Goal: Information Seeking & Learning: Learn about a topic

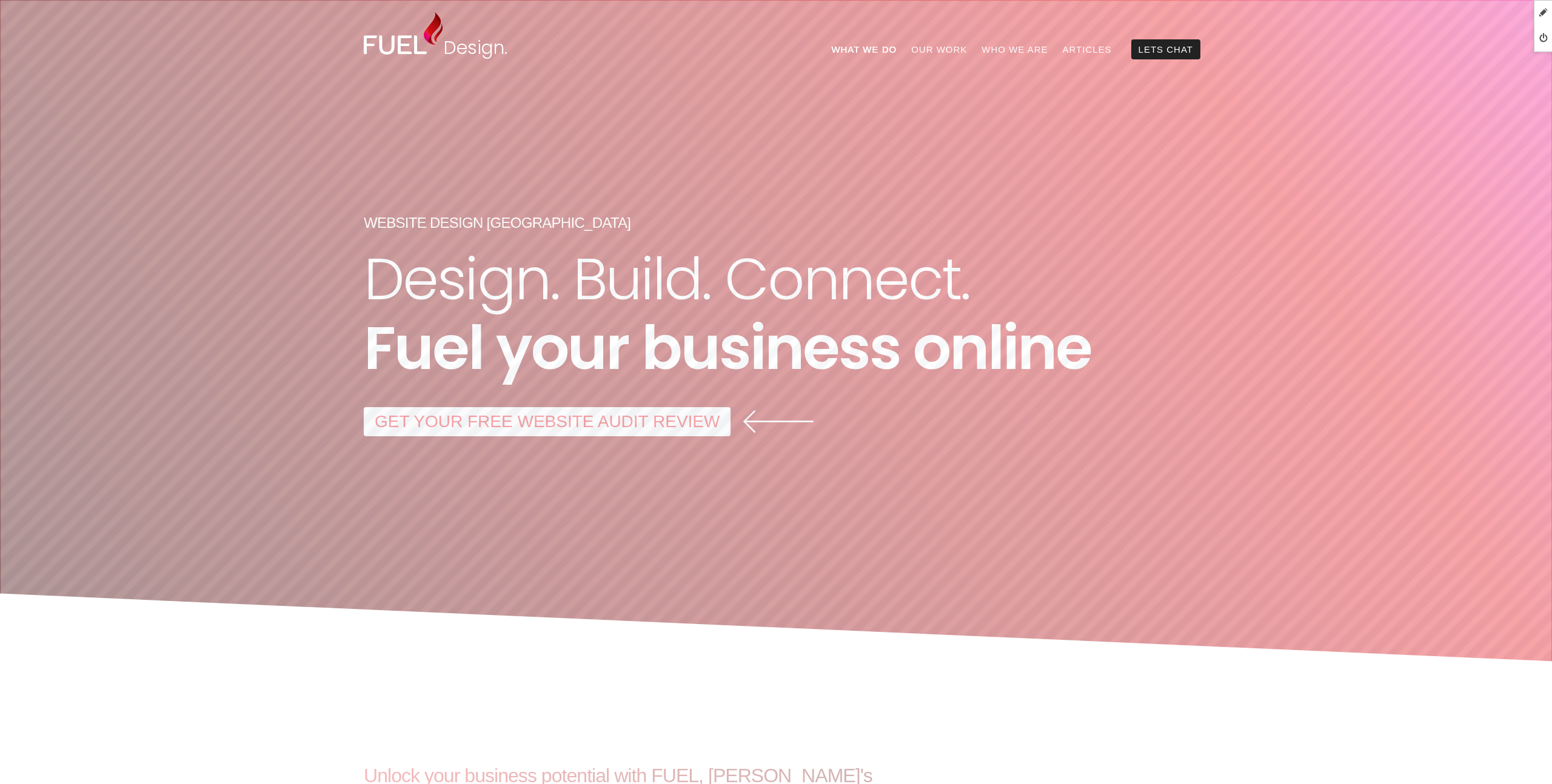
click at [881, 47] on link "What We Do" at bounding box center [863, 49] width 80 height 20
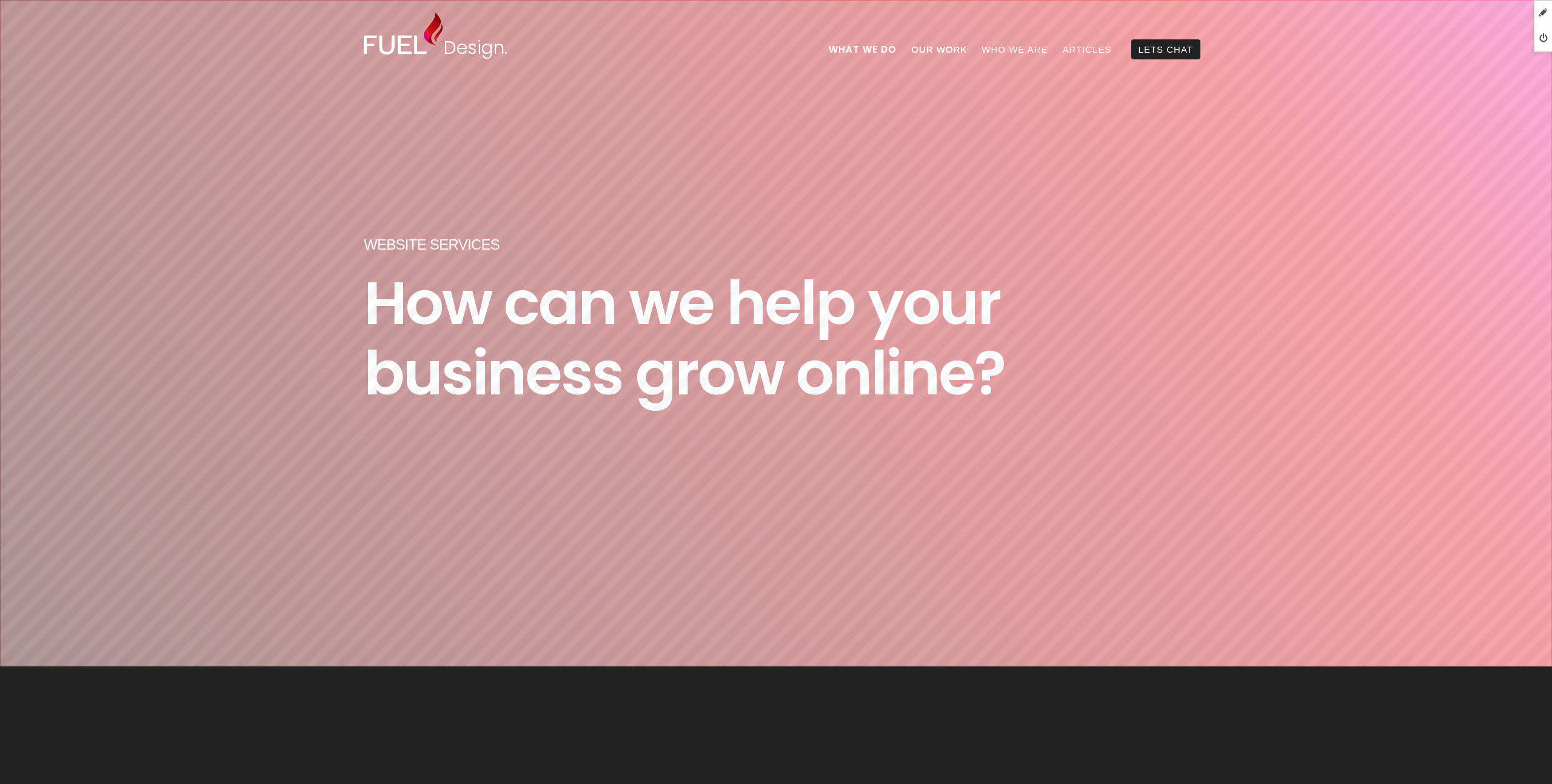
click at [956, 54] on link "Our Work" at bounding box center [939, 49] width 70 height 20
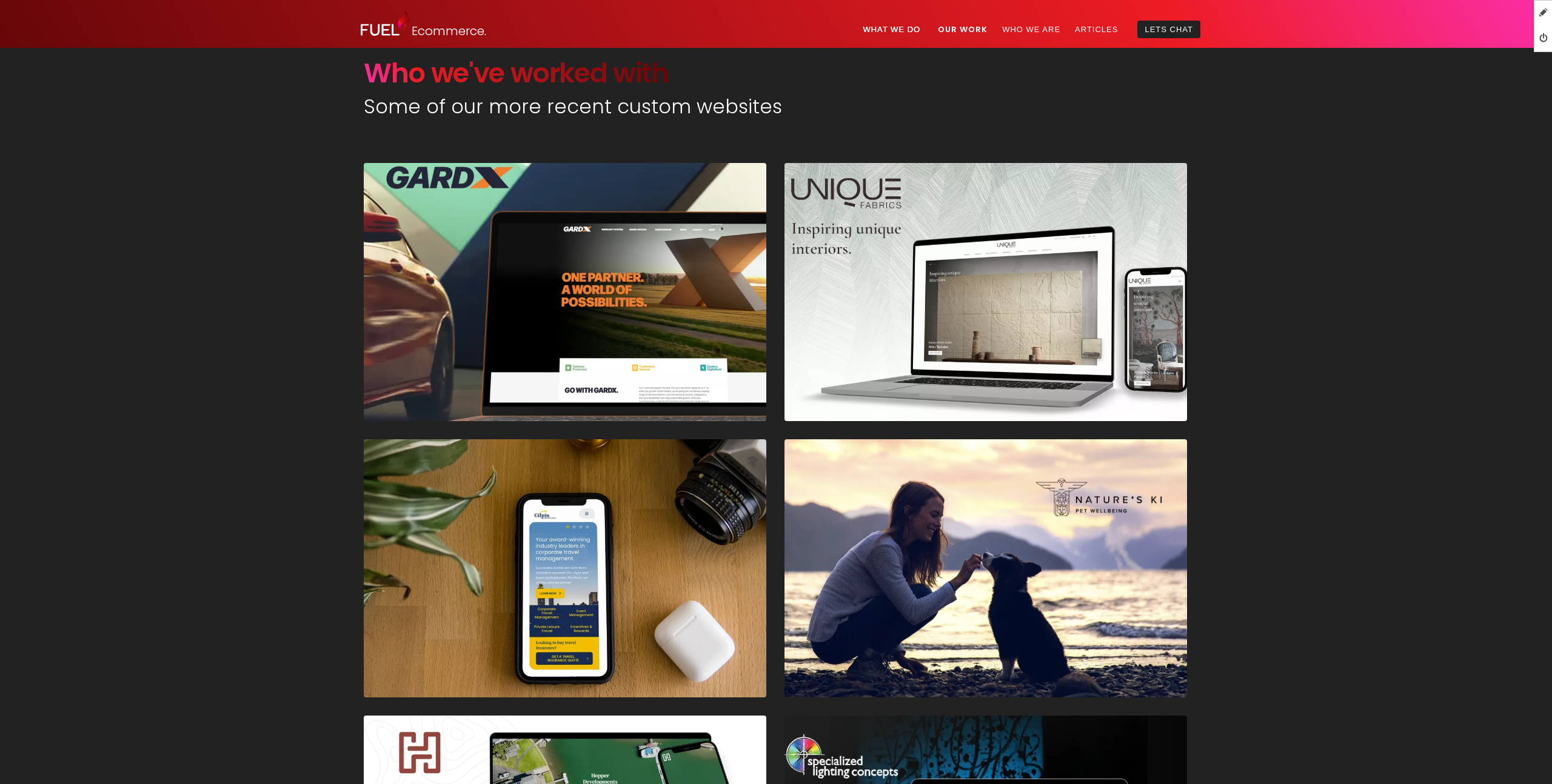
scroll to position [641, 0]
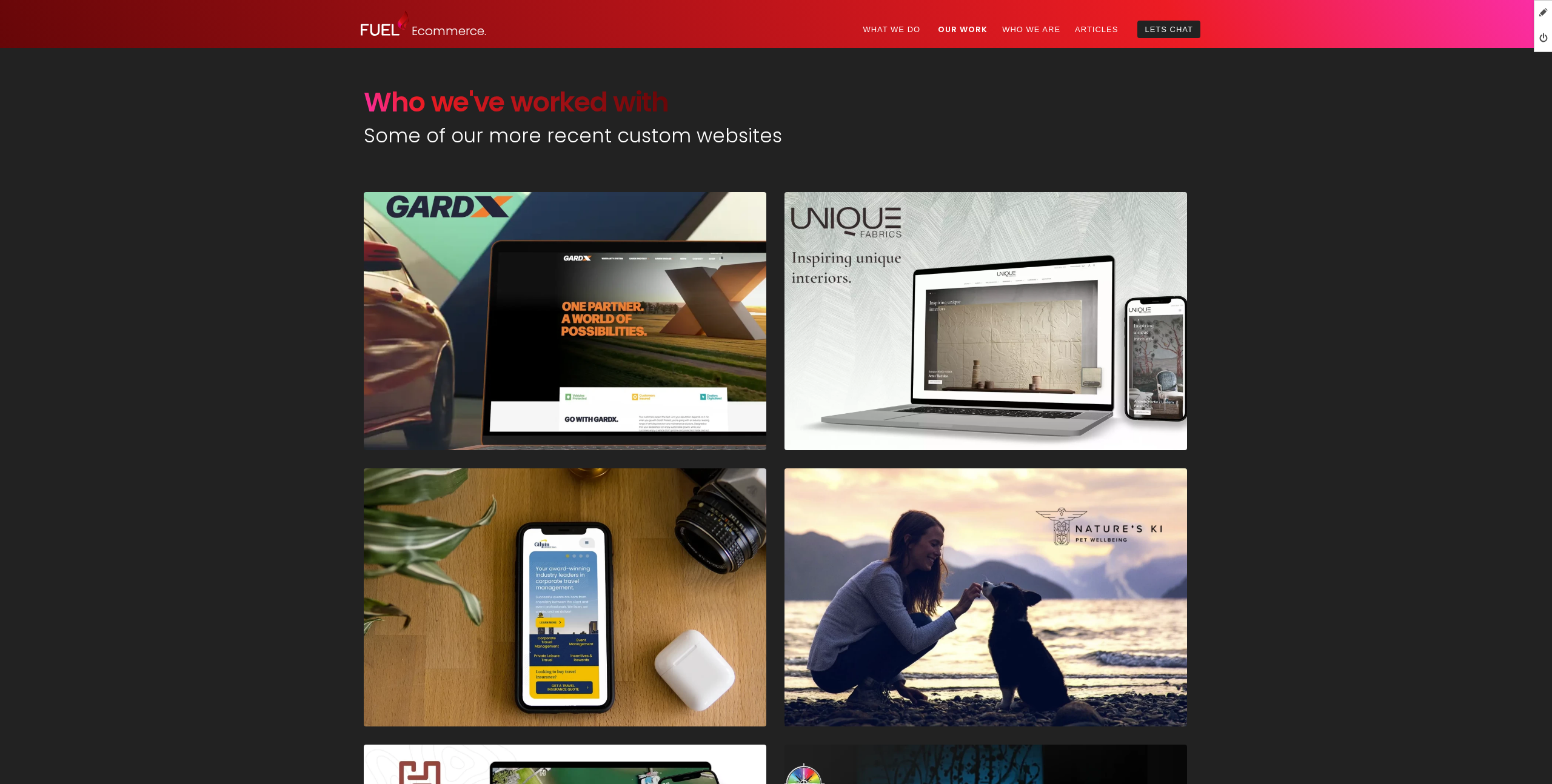
click at [430, 25] on span "B r a n d i n g ." at bounding box center [440, 31] width 57 height 21
drag, startPoint x: 397, startPoint y: 29, endPoint x: 414, endPoint y: 30, distance: 17.0
click at [397, 29] on img at bounding box center [385, 23] width 49 height 26
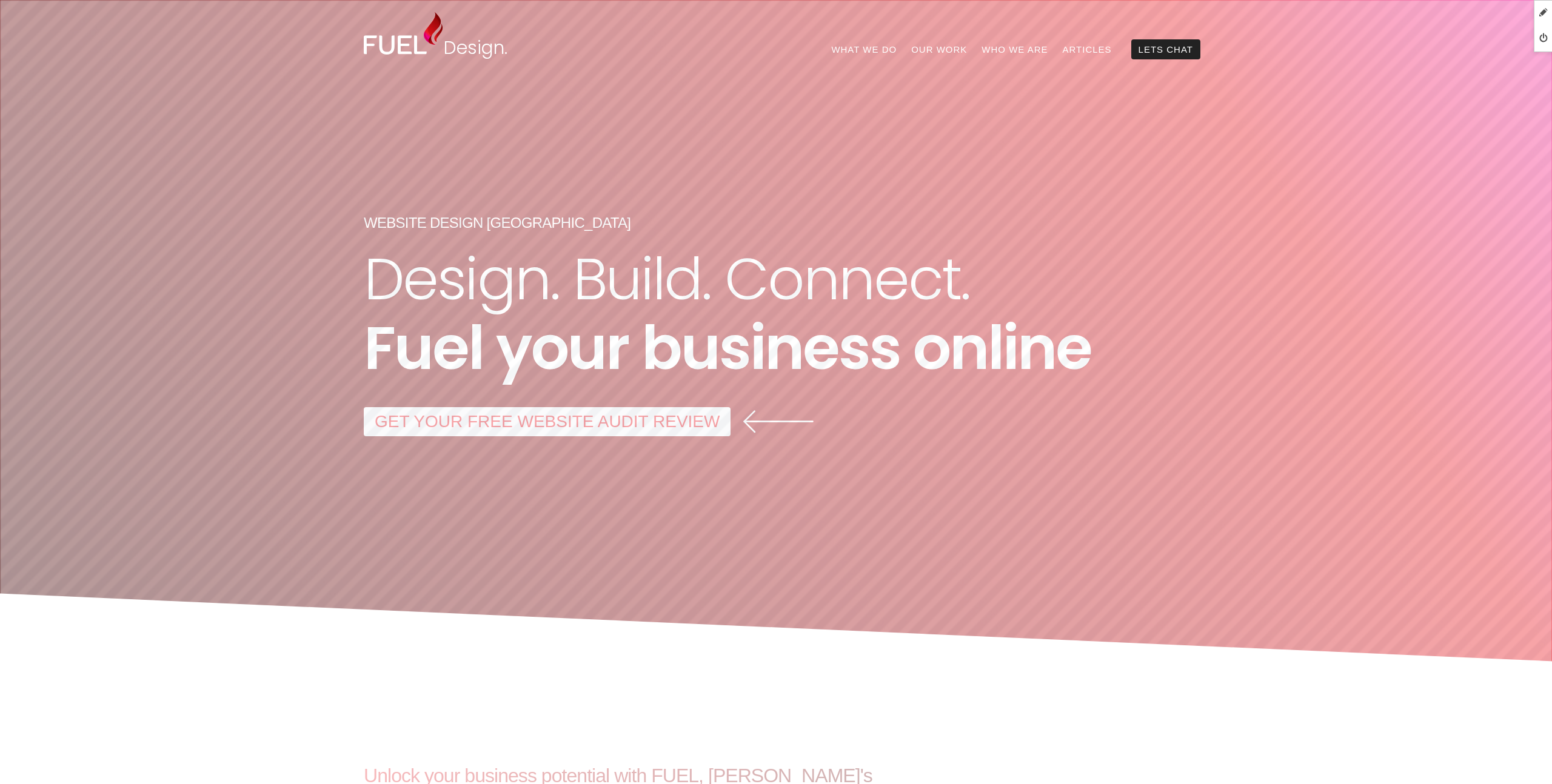
click at [455, 48] on span "r" at bounding box center [457, 48] width 6 height 32
drag, startPoint x: 552, startPoint y: 48, endPoint x: 458, endPoint y: 49, distance: 94.0
click at [444, 32] on p "D e s i g n . D e v e l o p m e n t . E c o m m e r c e . M a r k e t i n g . S…" at bounding box center [444, 32] width 0 height 0
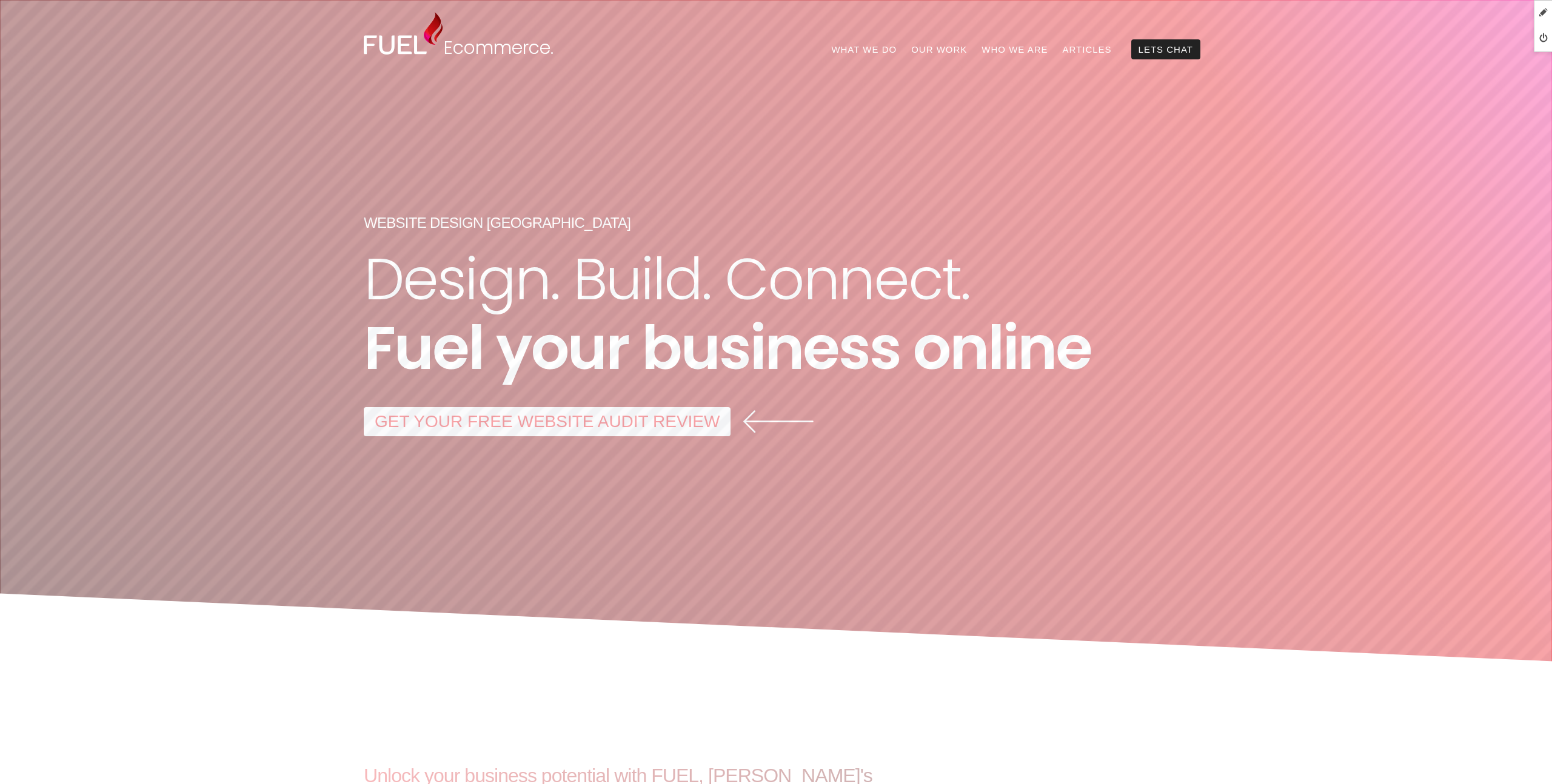
drag, startPoint x: 476, startPoint y: 50, endPoint x: 578, endPoint y: 57, distance: 102.2
click at [579, 48] on div "D e s i g n . D e v e l o p m e n t . E c o m m e r c e . M a r k e t i n g . S…" at bounding box center [519, 43] width 152 height 21
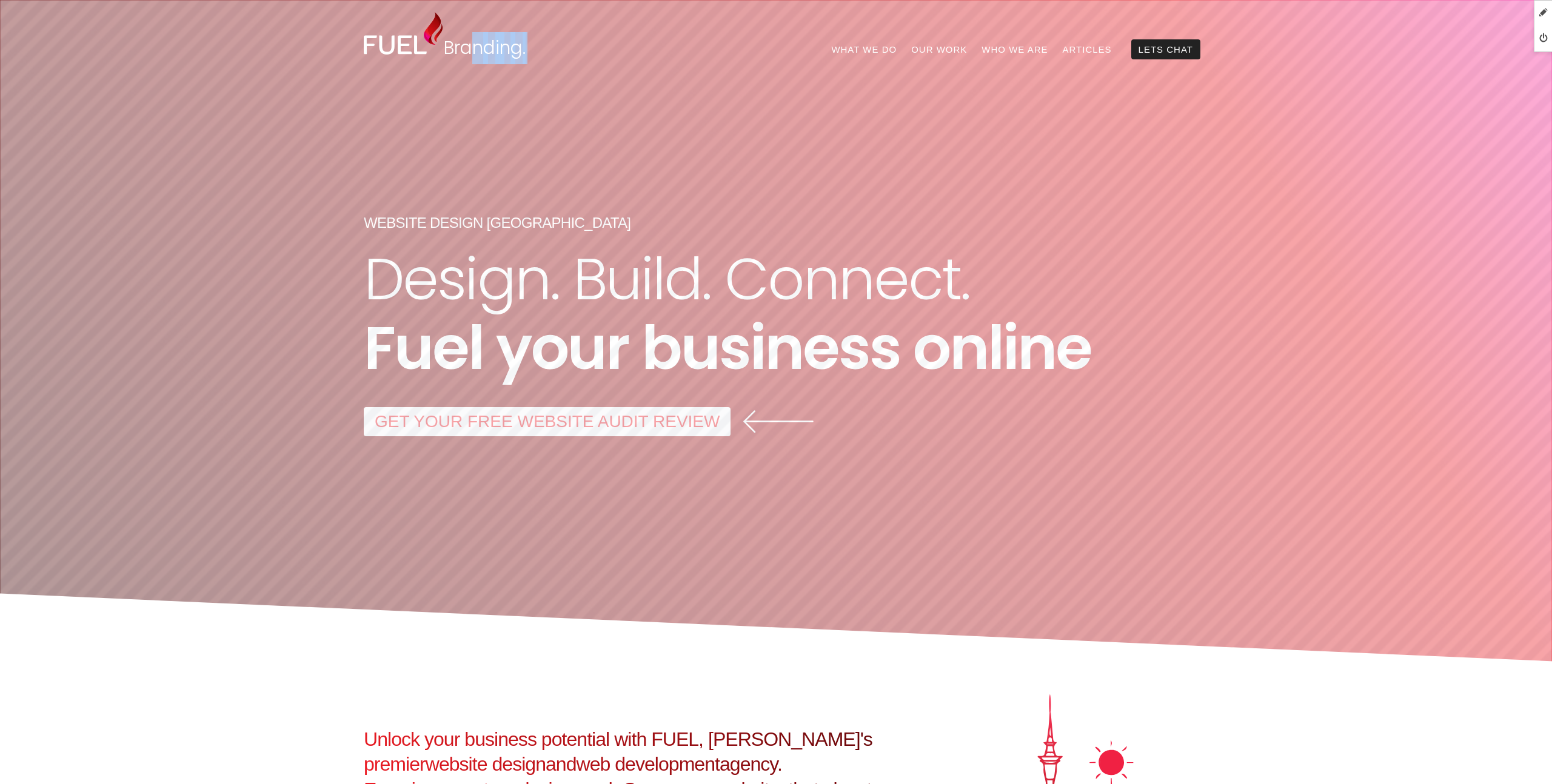
click at [509, 51] on span "n" at bounding box center [505, 48] width 11 height 32
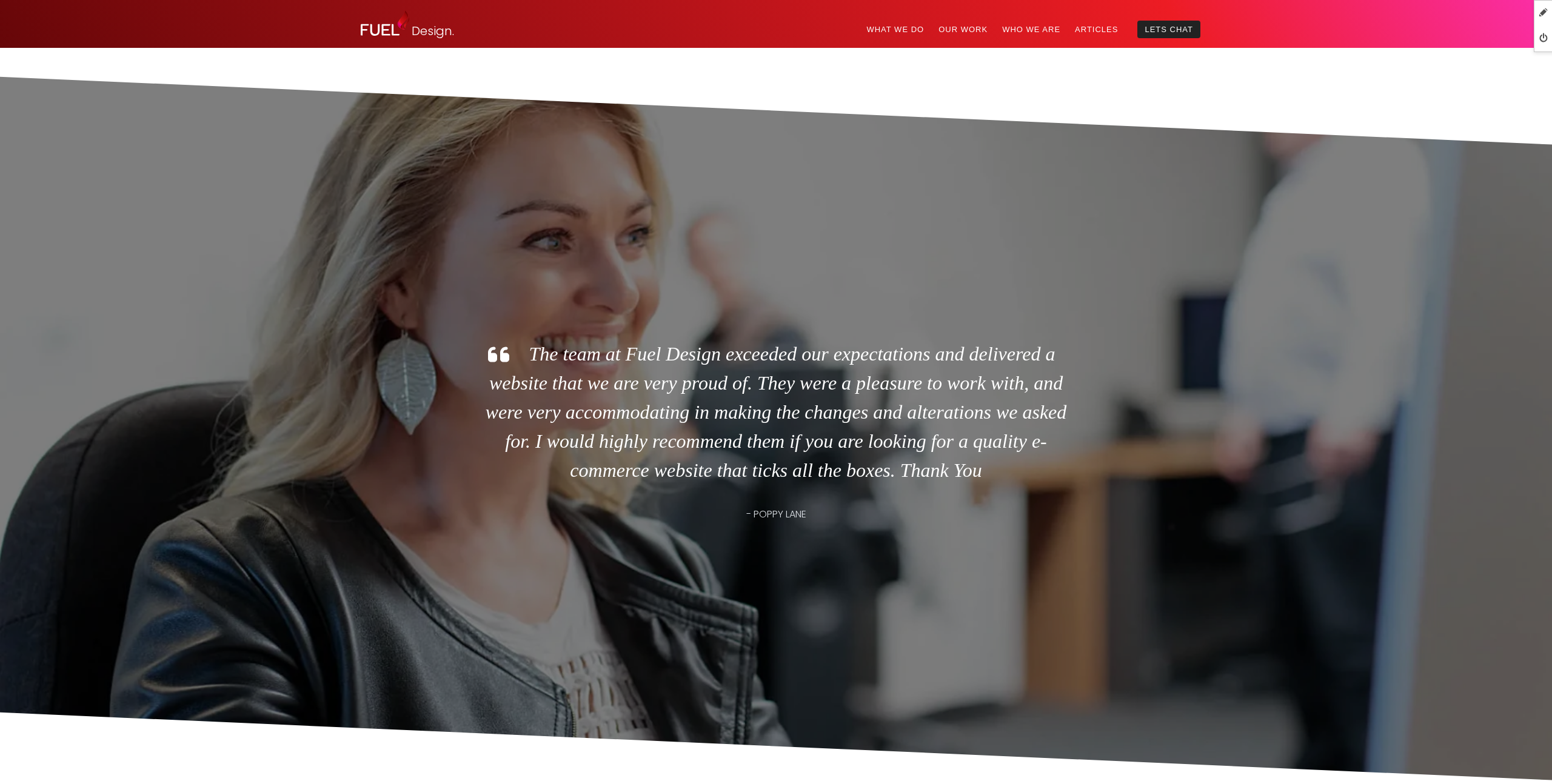
scroll to position [3038, 0]
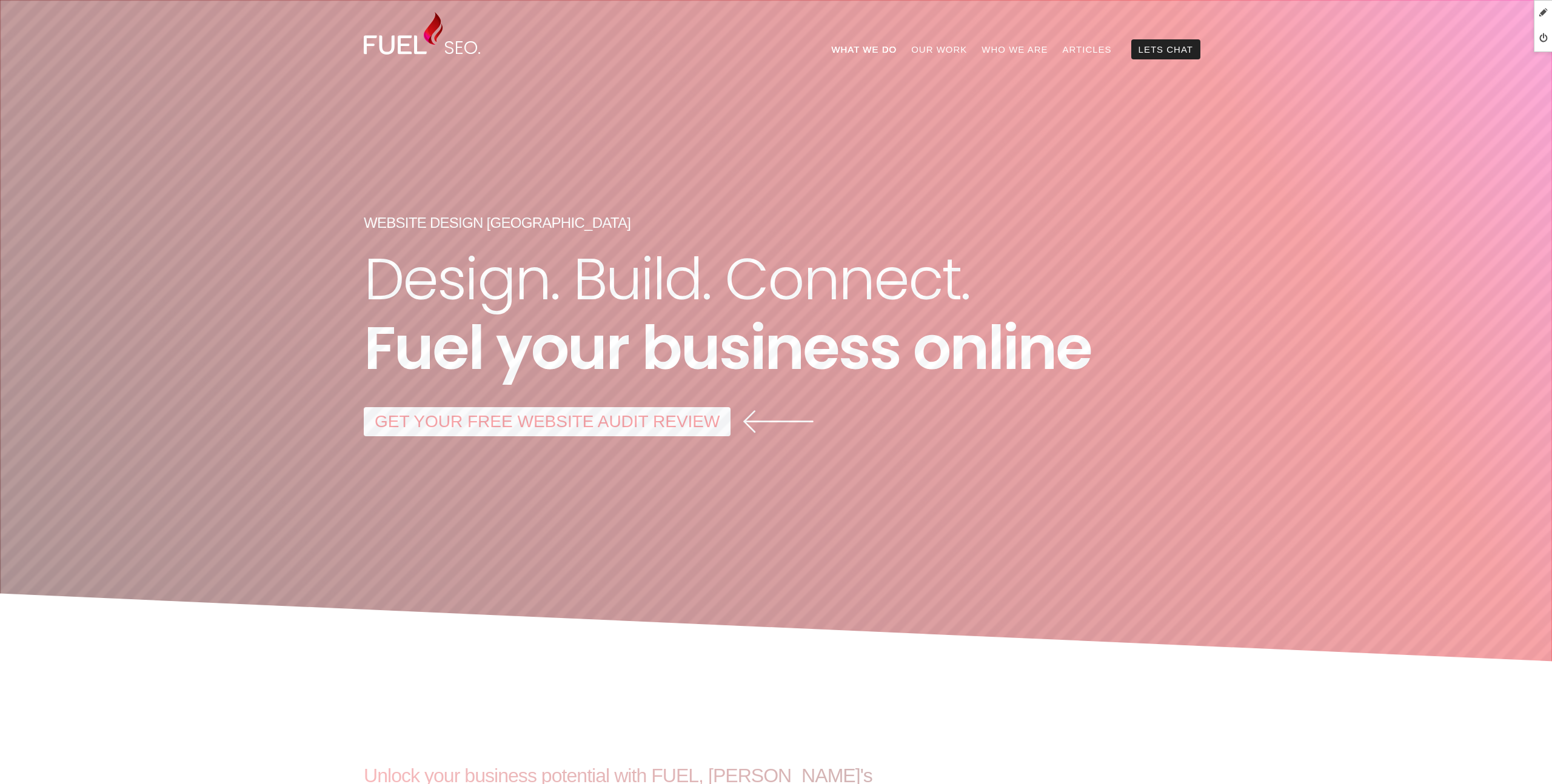
drag, startPoint x: 901, startPoint y: 49, endPoint x: 916, endPoint y: 58, distance: 17.5
click at [901, 49] on link "What We Do" at bounding box center [863, 49] width 80 height 20
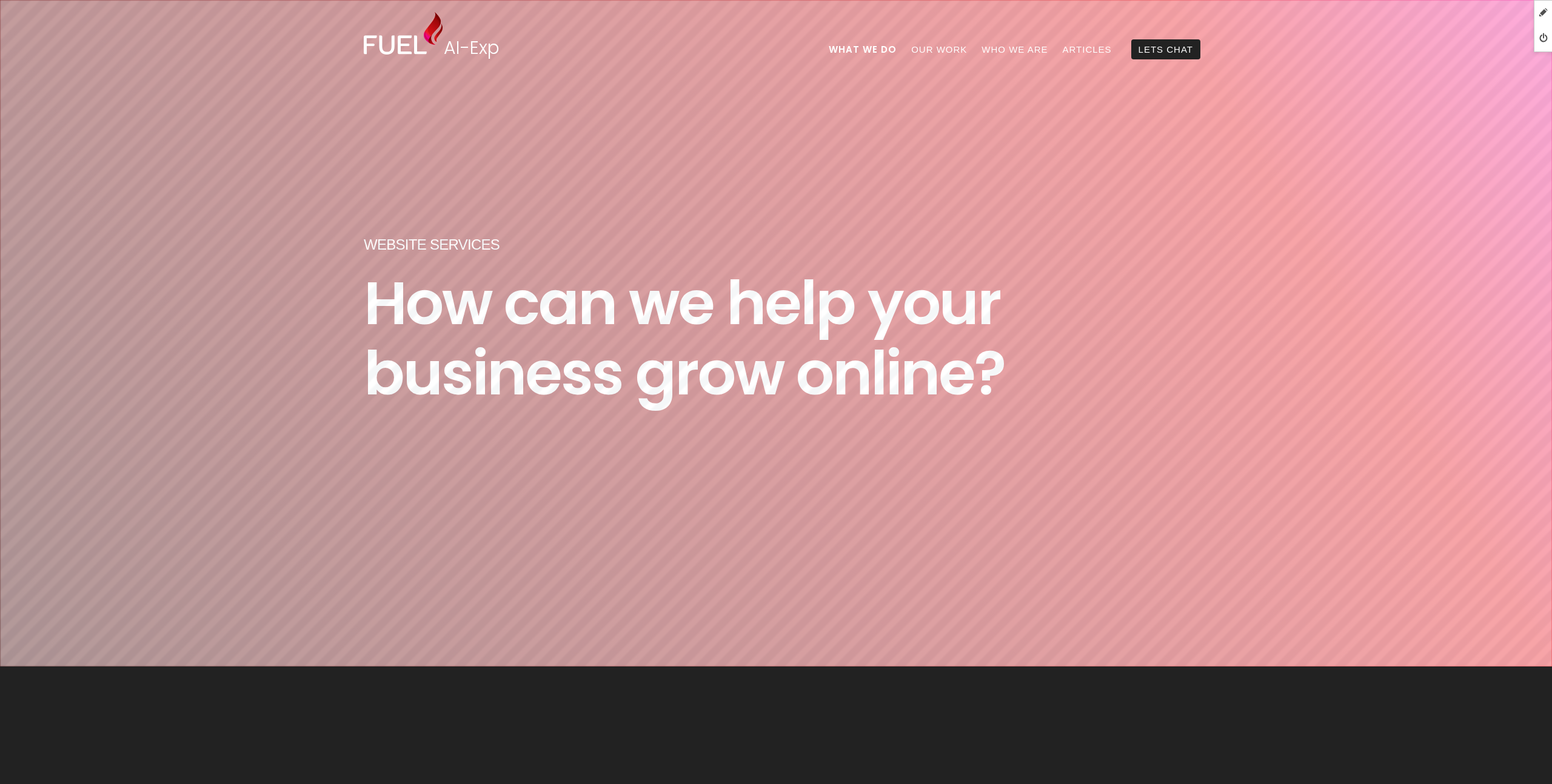
click at [394, 34] on img at bounding box center [403, 33] width 79 height 42
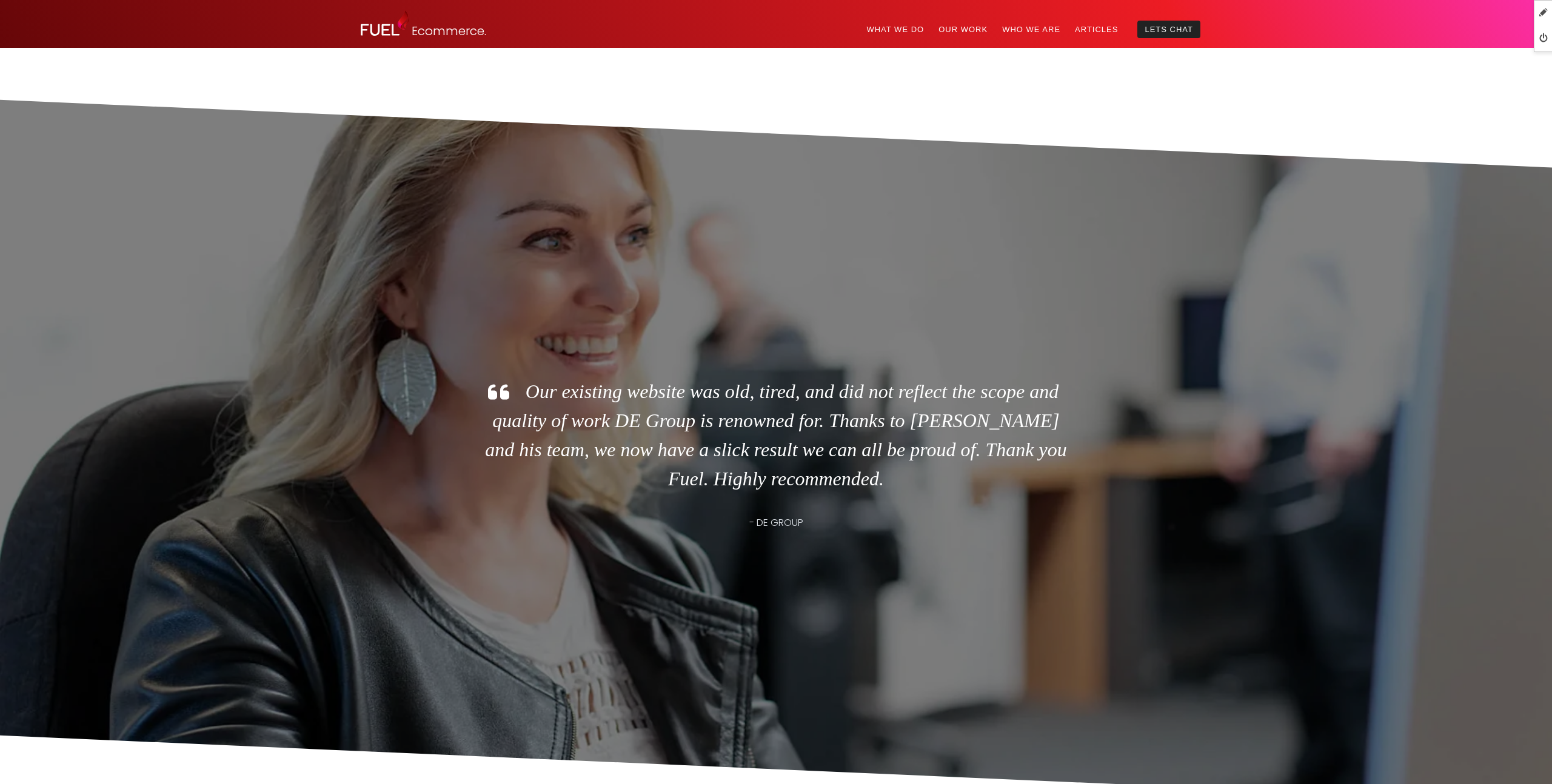
scroll to position [3020, 0]
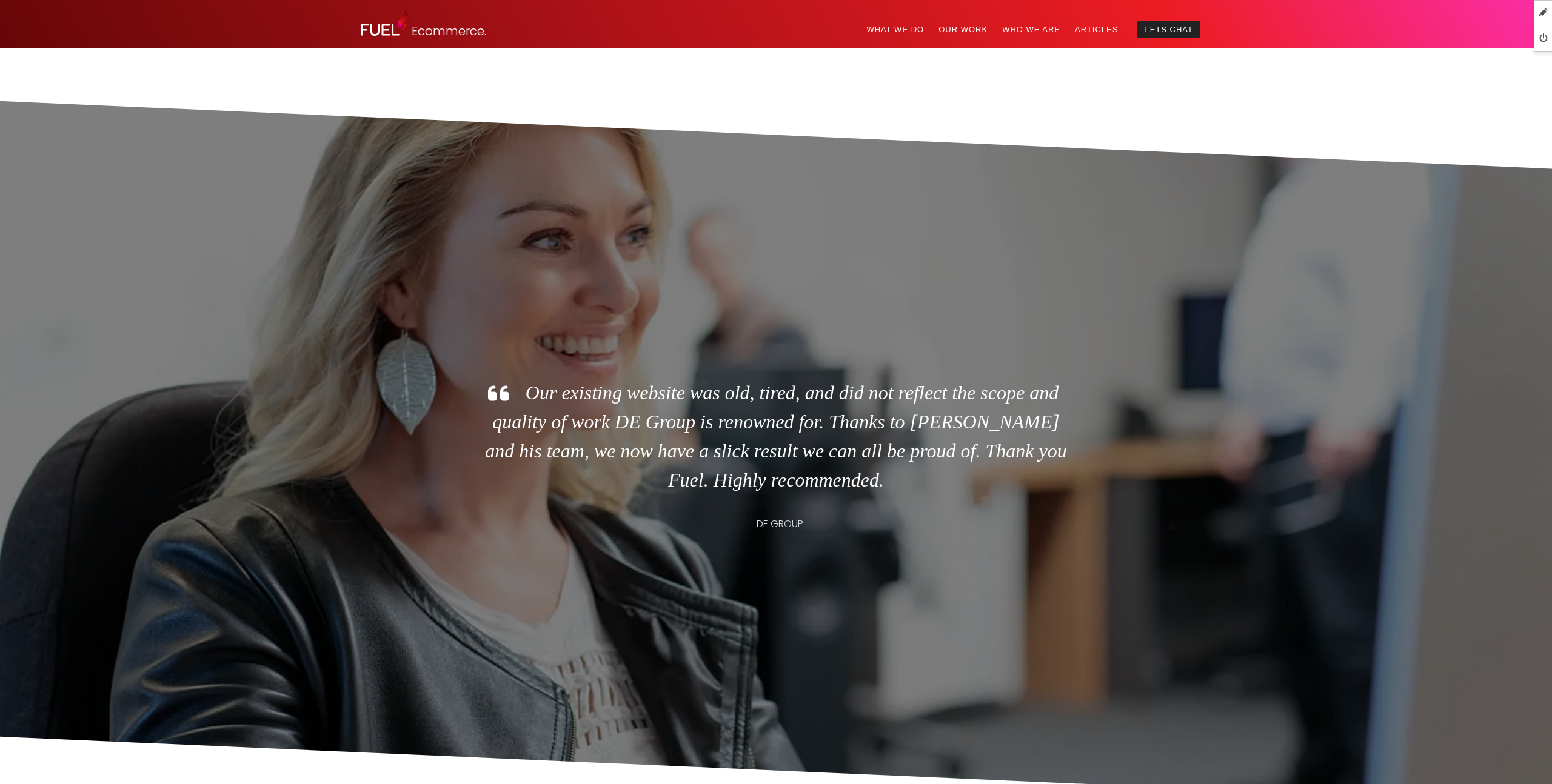
click at [577, 395] on p "Our existing website was old, tired, and did not reflect the scope and quality …" at bounding box center [776, 436] width 582 height 116
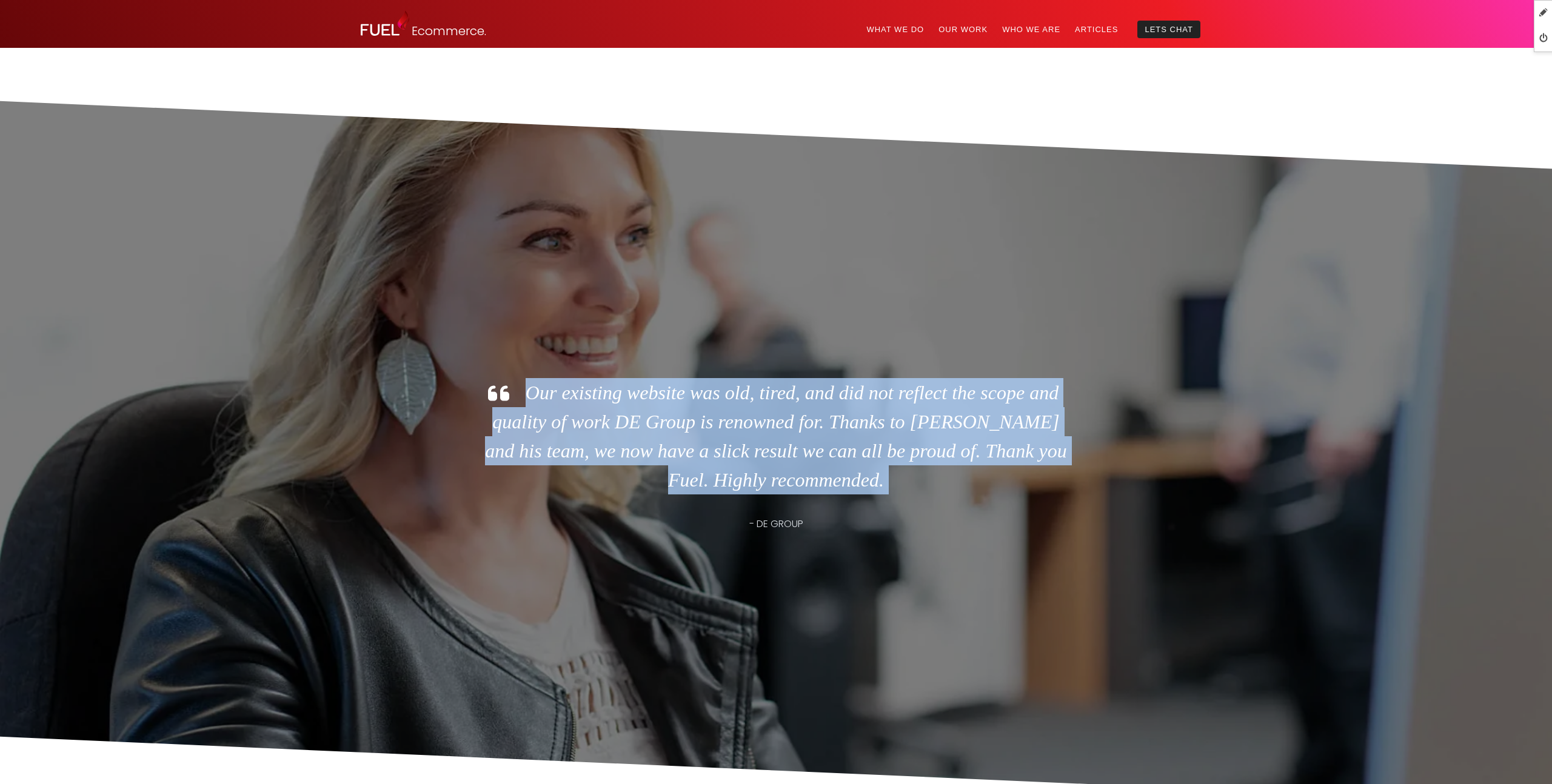
click at [577, 395] on p "Our existing website was old, tired, and did not reflect the scope and quality …" at bounding box center [776, 436] width 582 height 116
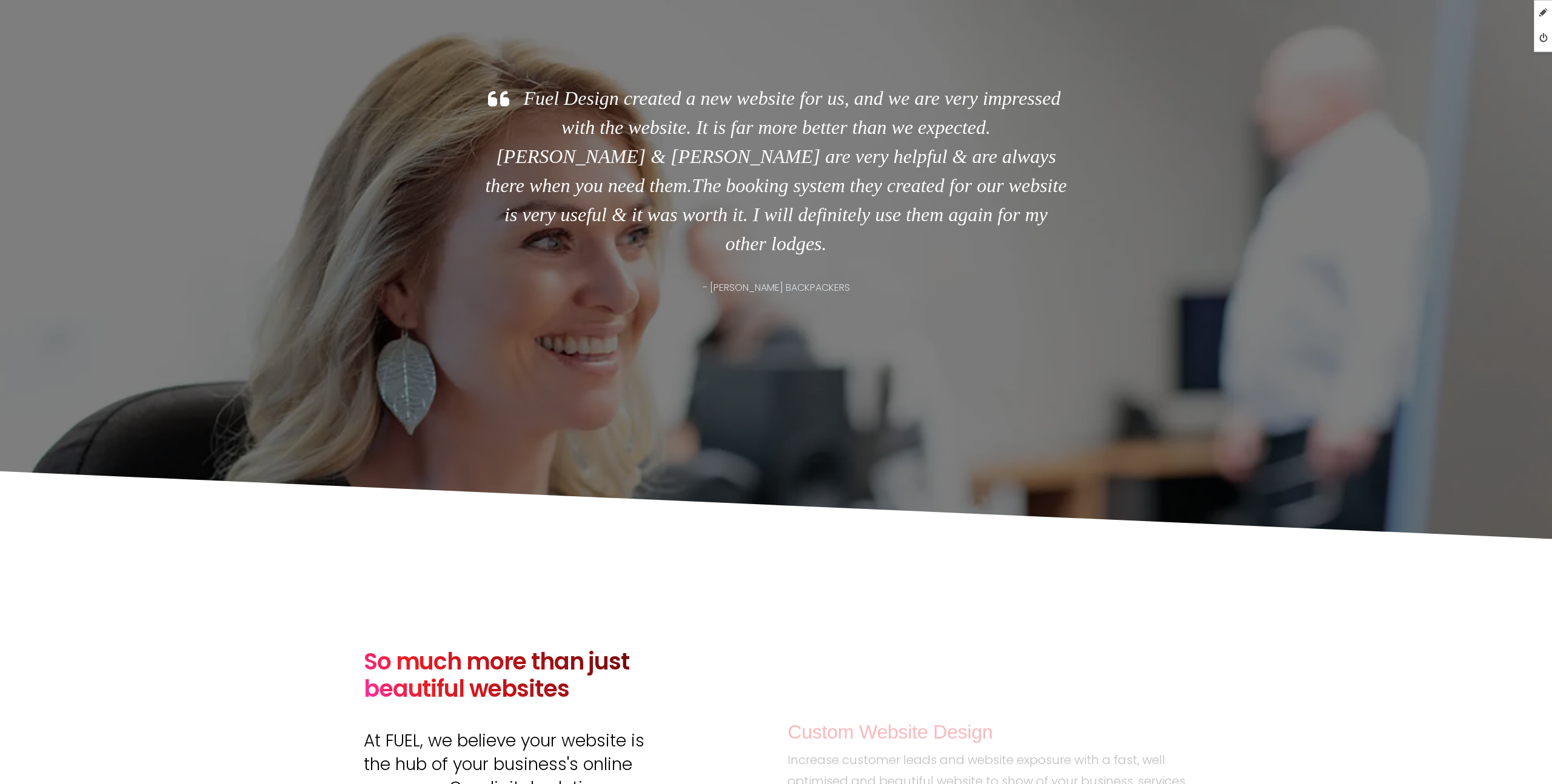
scroll to position [3295, 0]
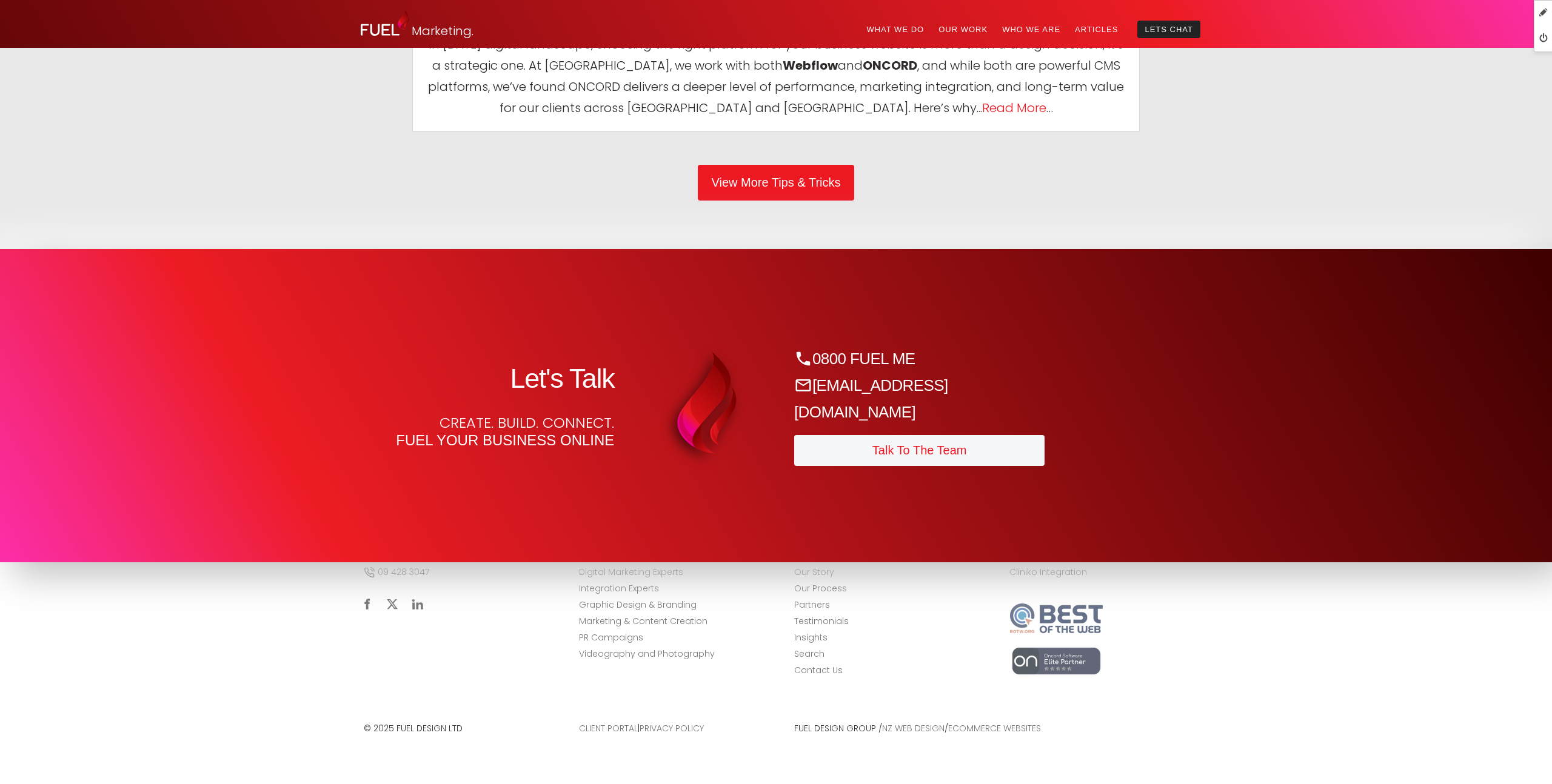
scroll to position [6401, 0]
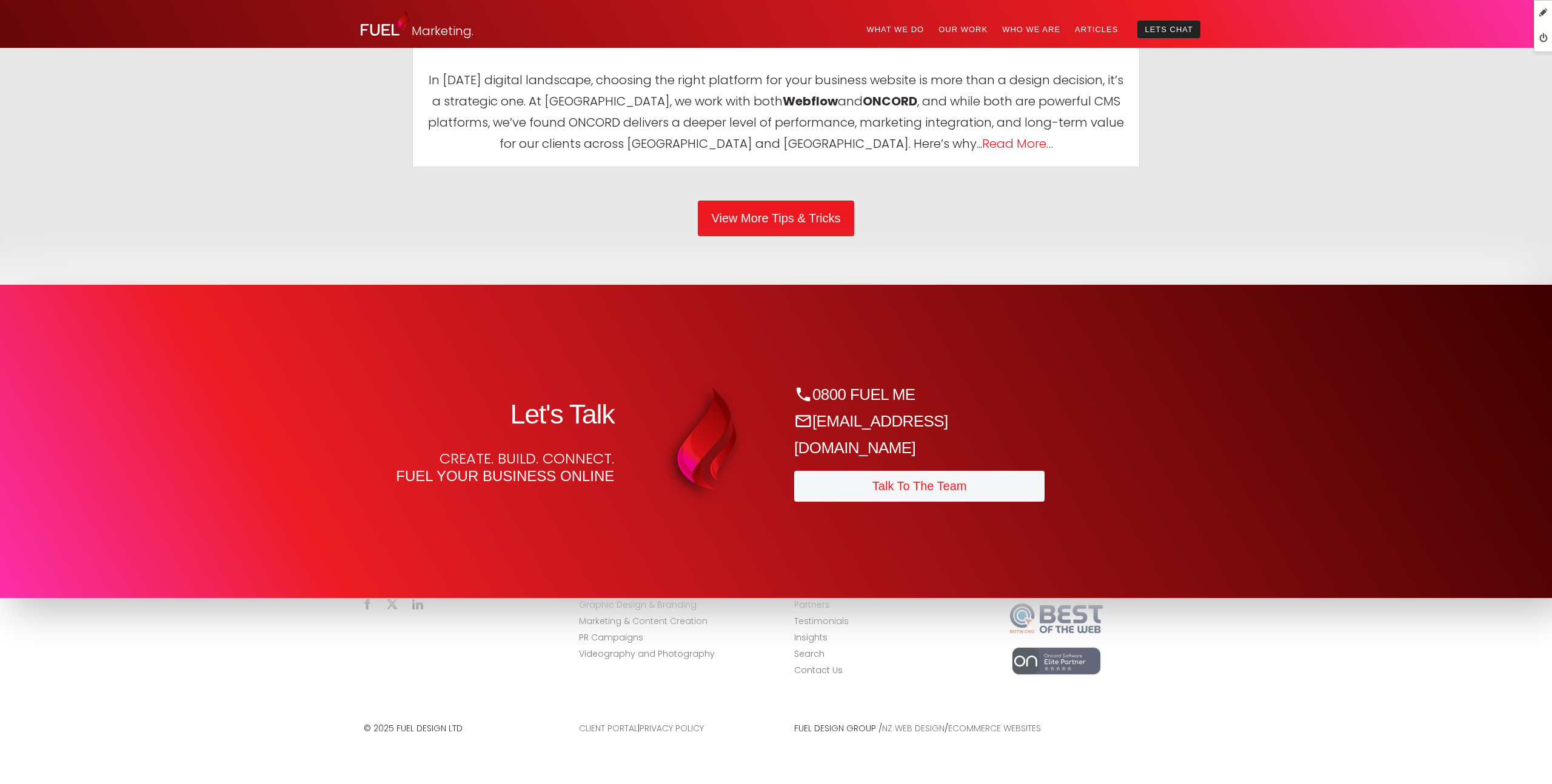
drag, startPoint x: 384, startPoint y: 446, endPoint x: 388, endPoint y: 429, distance: 17.5
click at [384, 446] on div "Let's Talk Create. Build. Connect. Fuel your business online" at bounding box center [488, 441] width 274 height 111
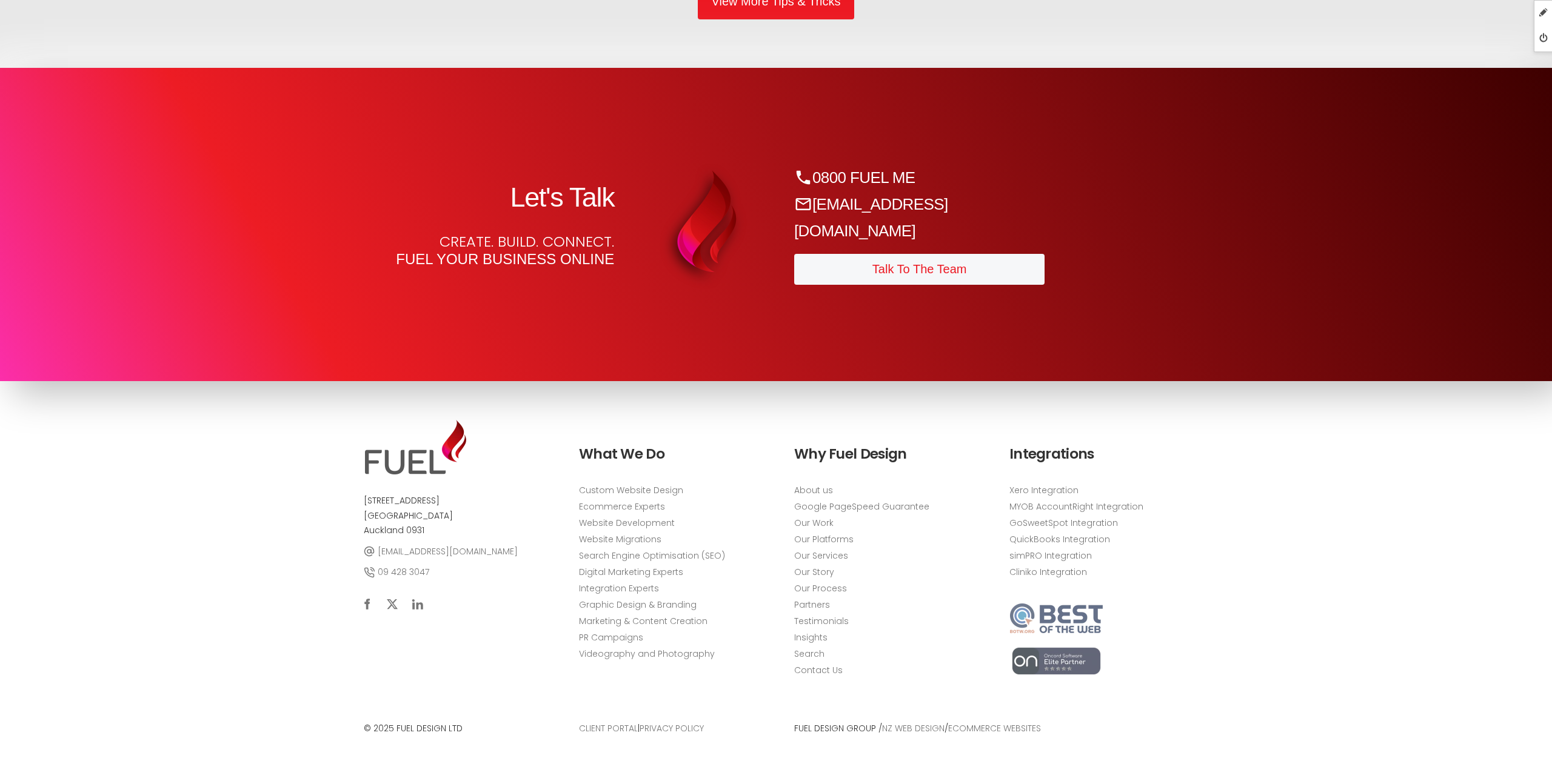
scroll to position [6628, 0]
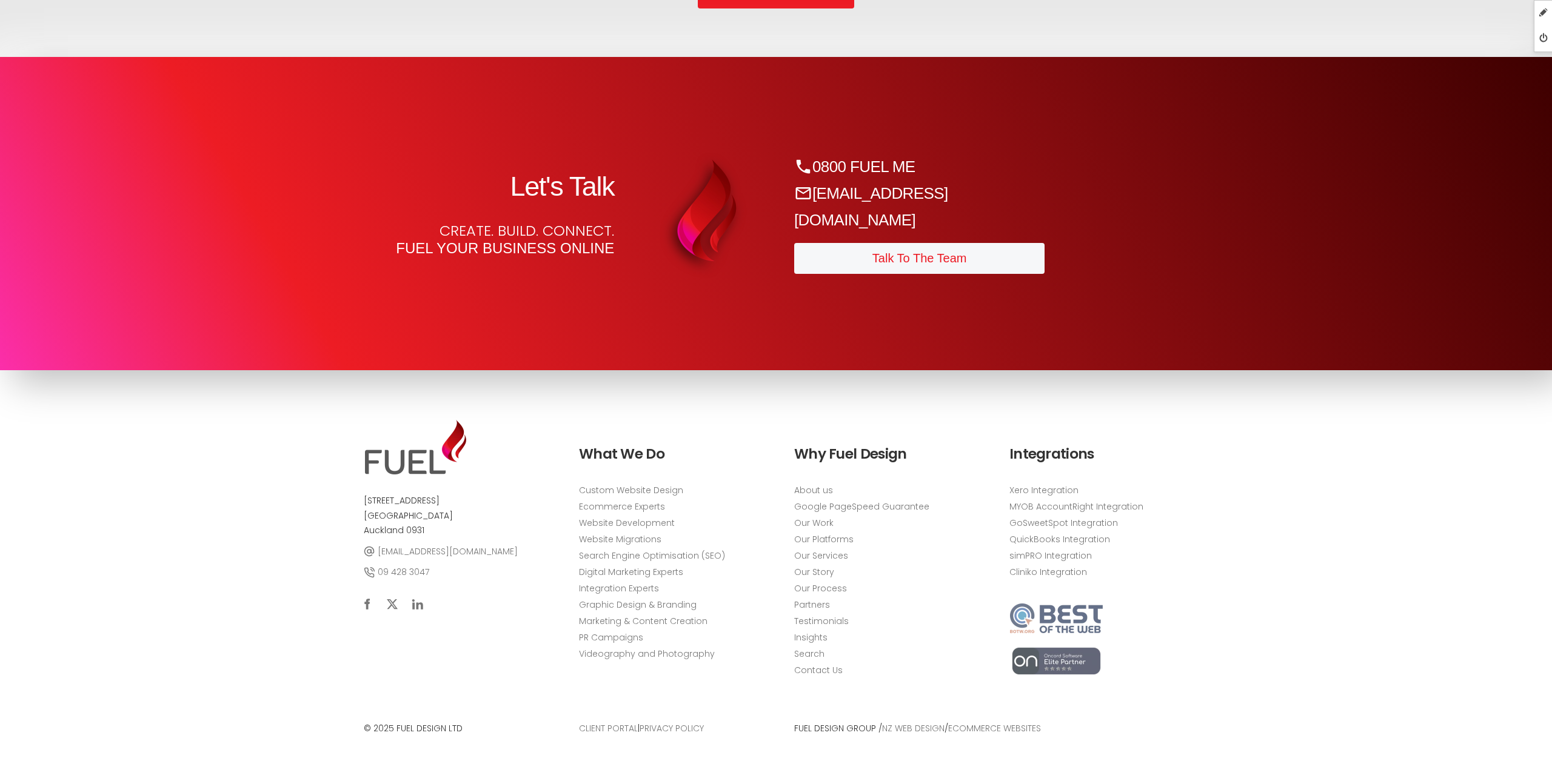
click at [1451, 242] on div at bounding box center [776, 214] width 1552 height 314
click at [1170, 265] on div "Let's Talk Create. Build. Connect. Fuel your business online 0800 FUEL ME sales…" at bounding box center [776, 214] width 848 height 145
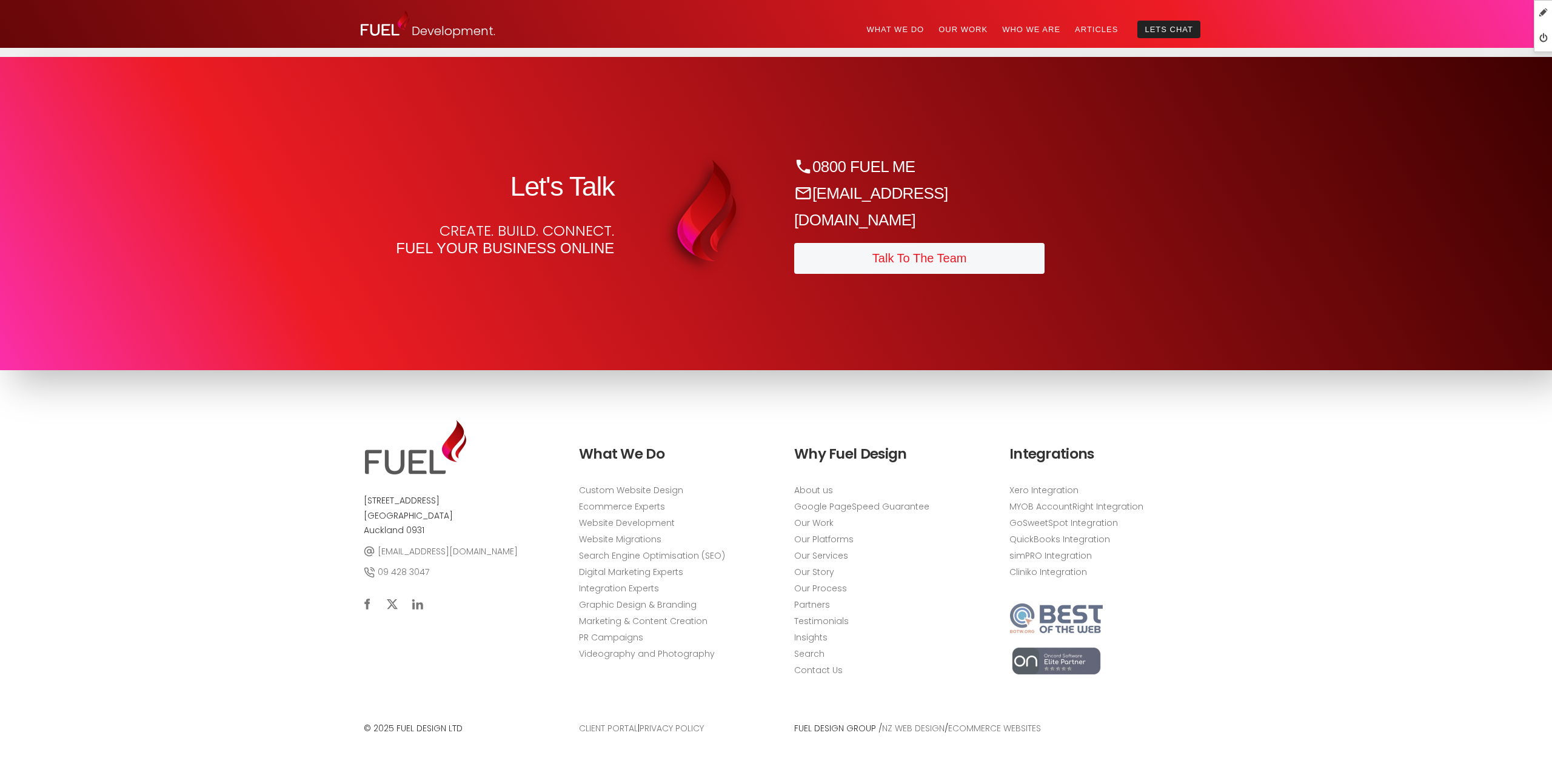
click at [491, 229] on div "Let's Talk Create. Build. Connect. Fuel your business online" at bounding box center [488, 213] width 274 height 111
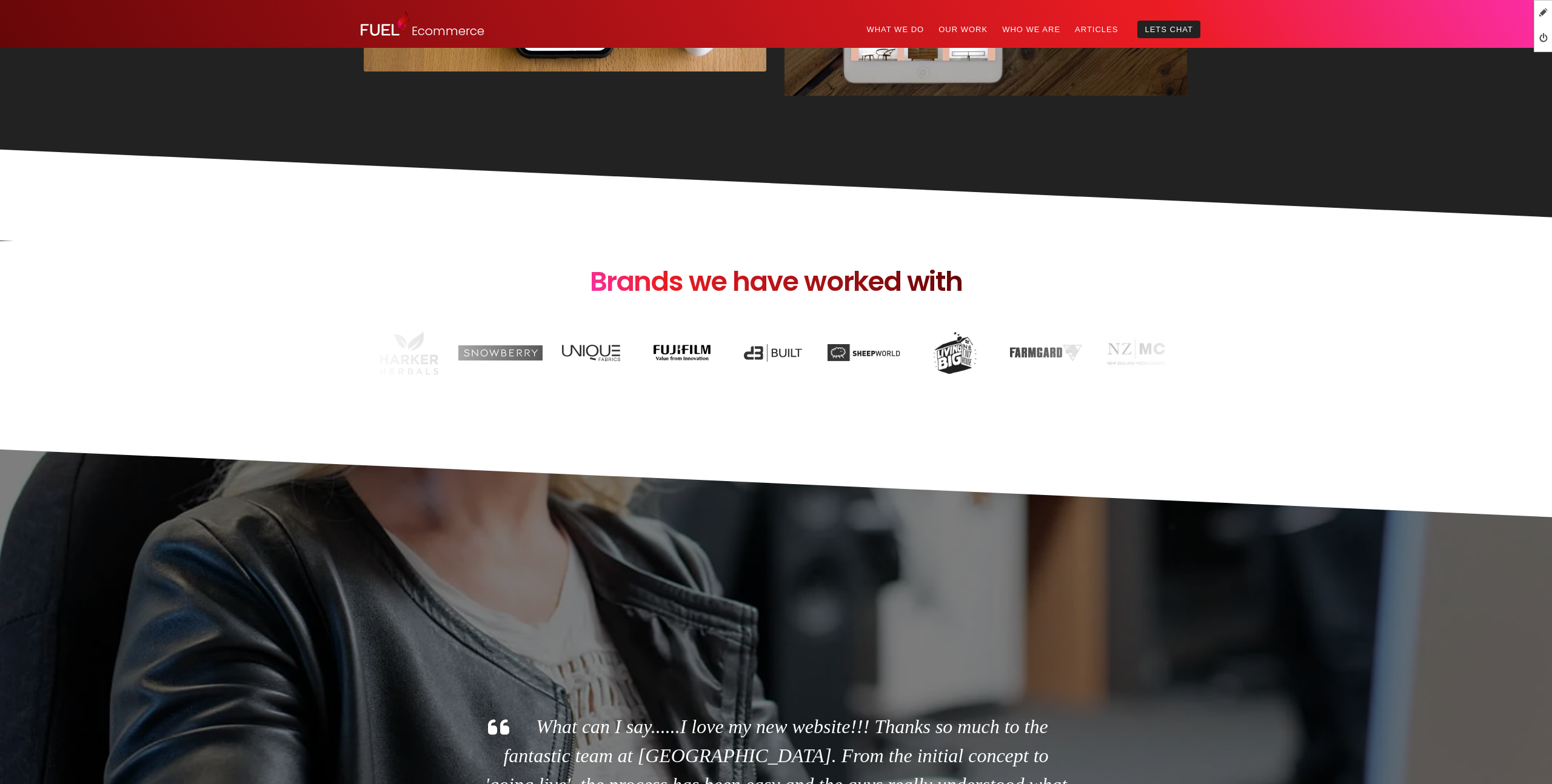
scroll to position [2339, 0]
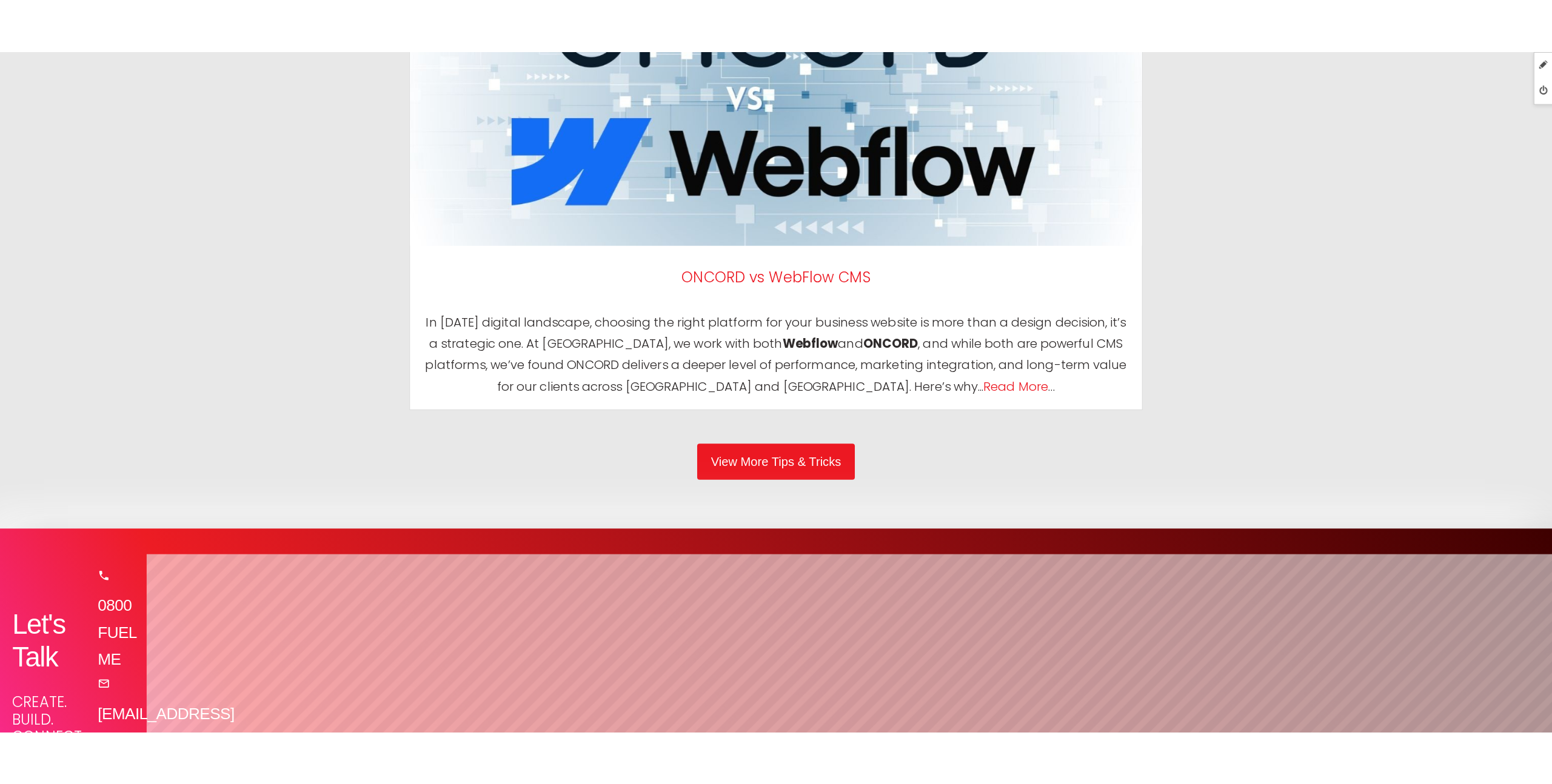
scroll to position [6213, 0]
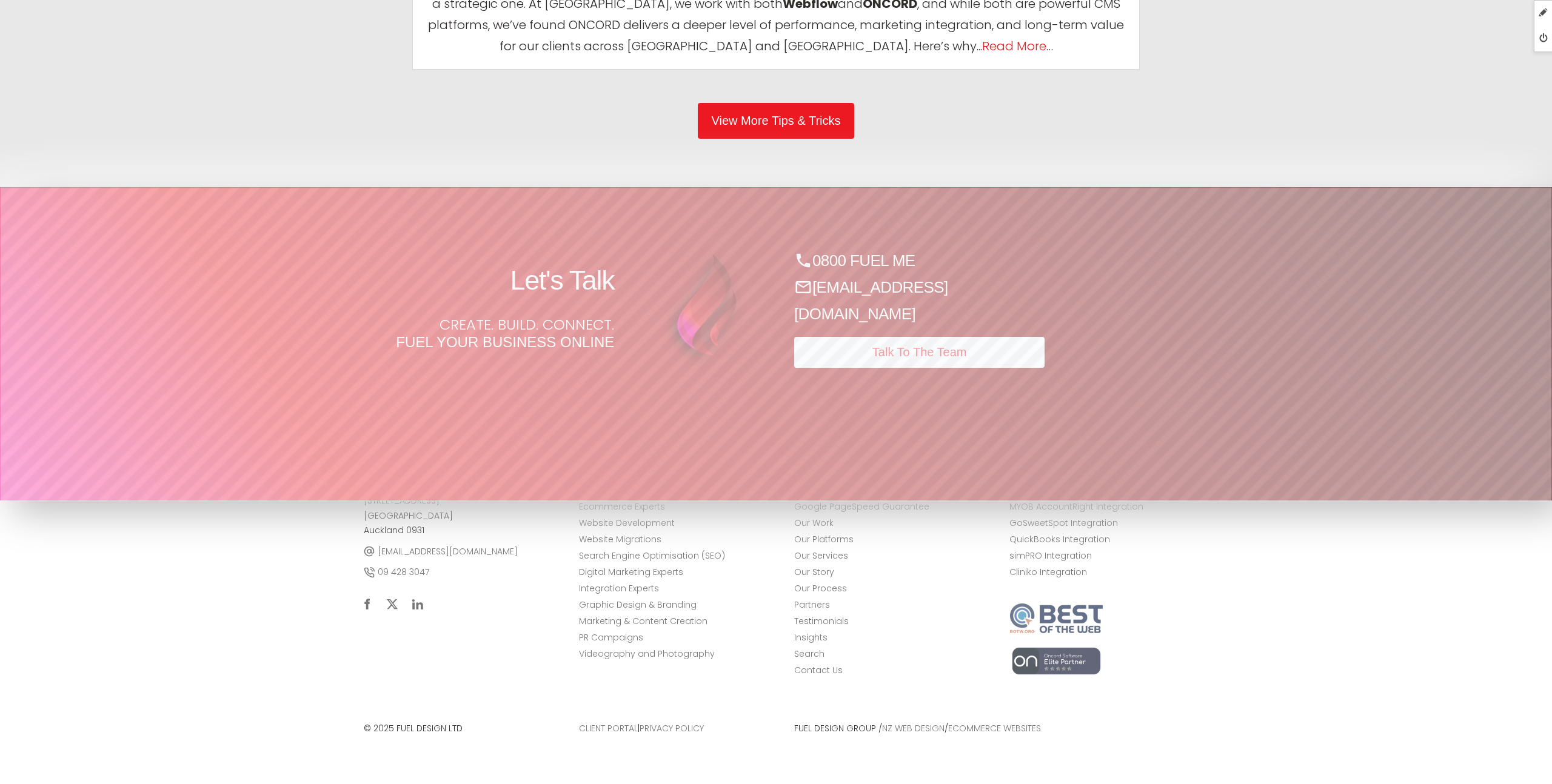
scroll to position [6500, 0]
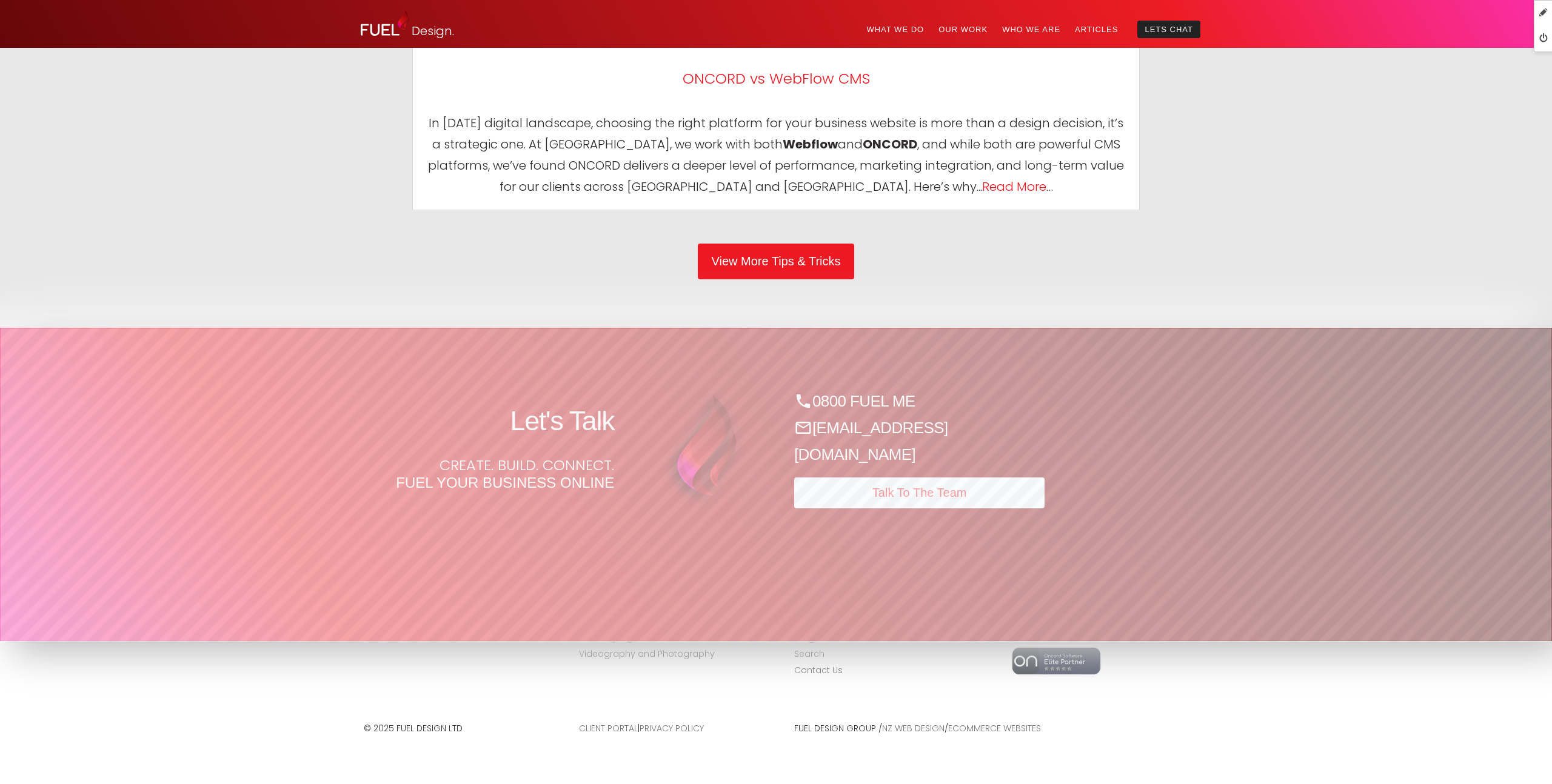
scroll to position [6357, 0]
click at [553, 466] on p "Create. Build. Connect. Fuel your business online" at bounding box center [489, 474] width 251 height 35
drag, startPoint x: 405, startPoint y: 438, endPoint x: 394, endPoint y: 438, distance: 11.0
click at [405, 438] on div "Let's Talk Create. Build. Connect. Fuel your business online" at bounding box center [488, 448] width 274 height 111
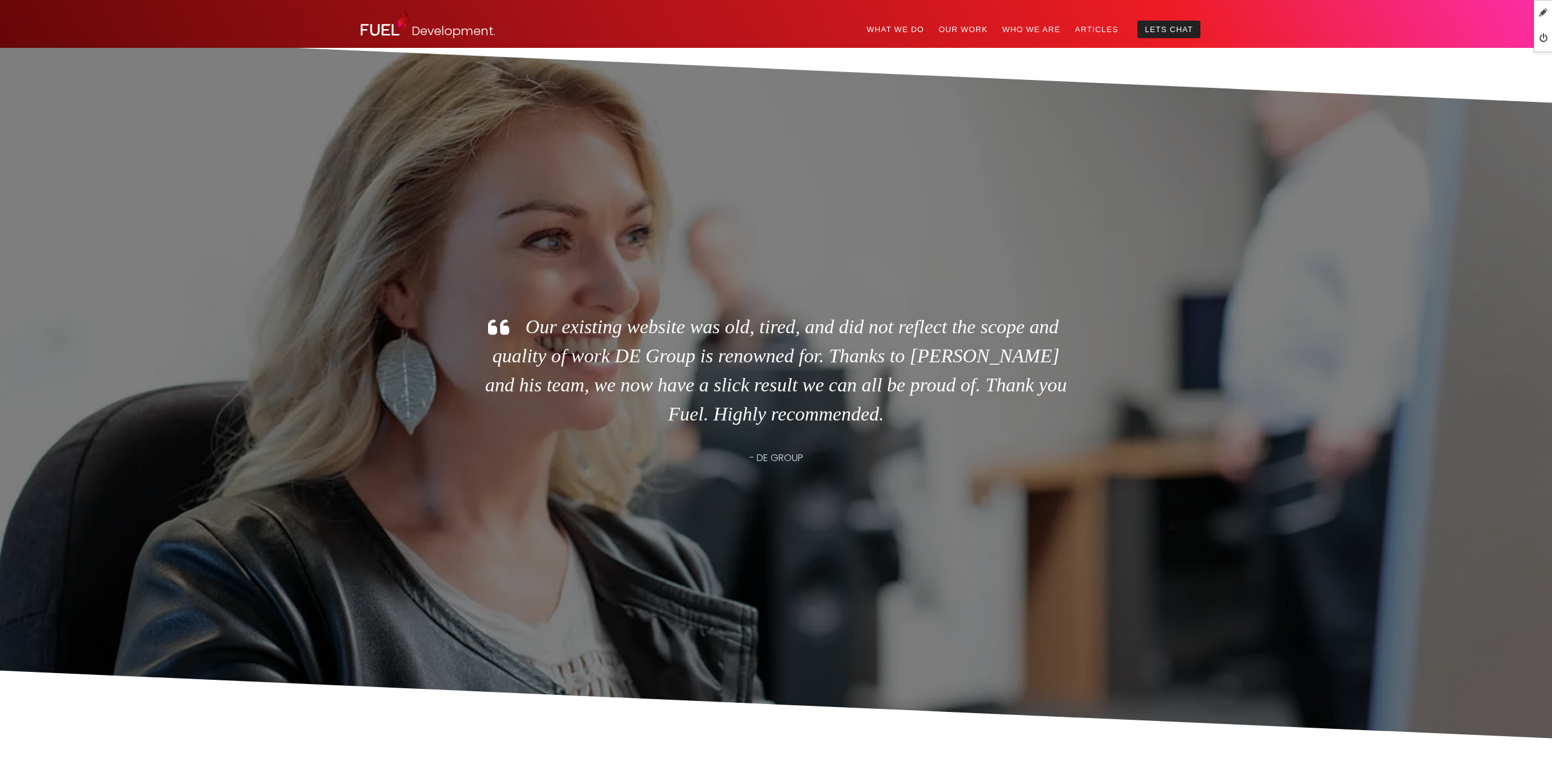
scroll to position [3065, 0]
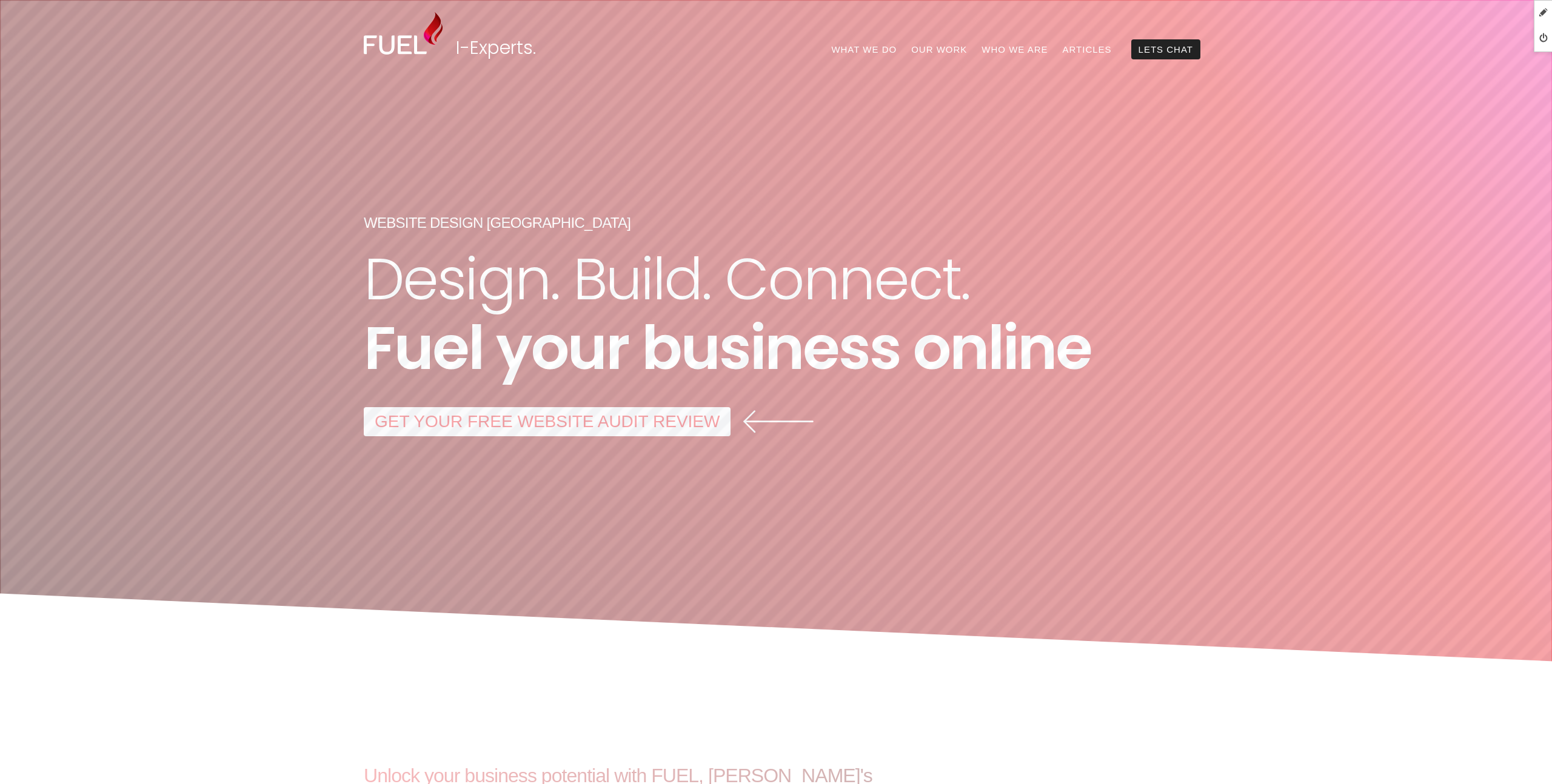
scroll to position [3065, 0]
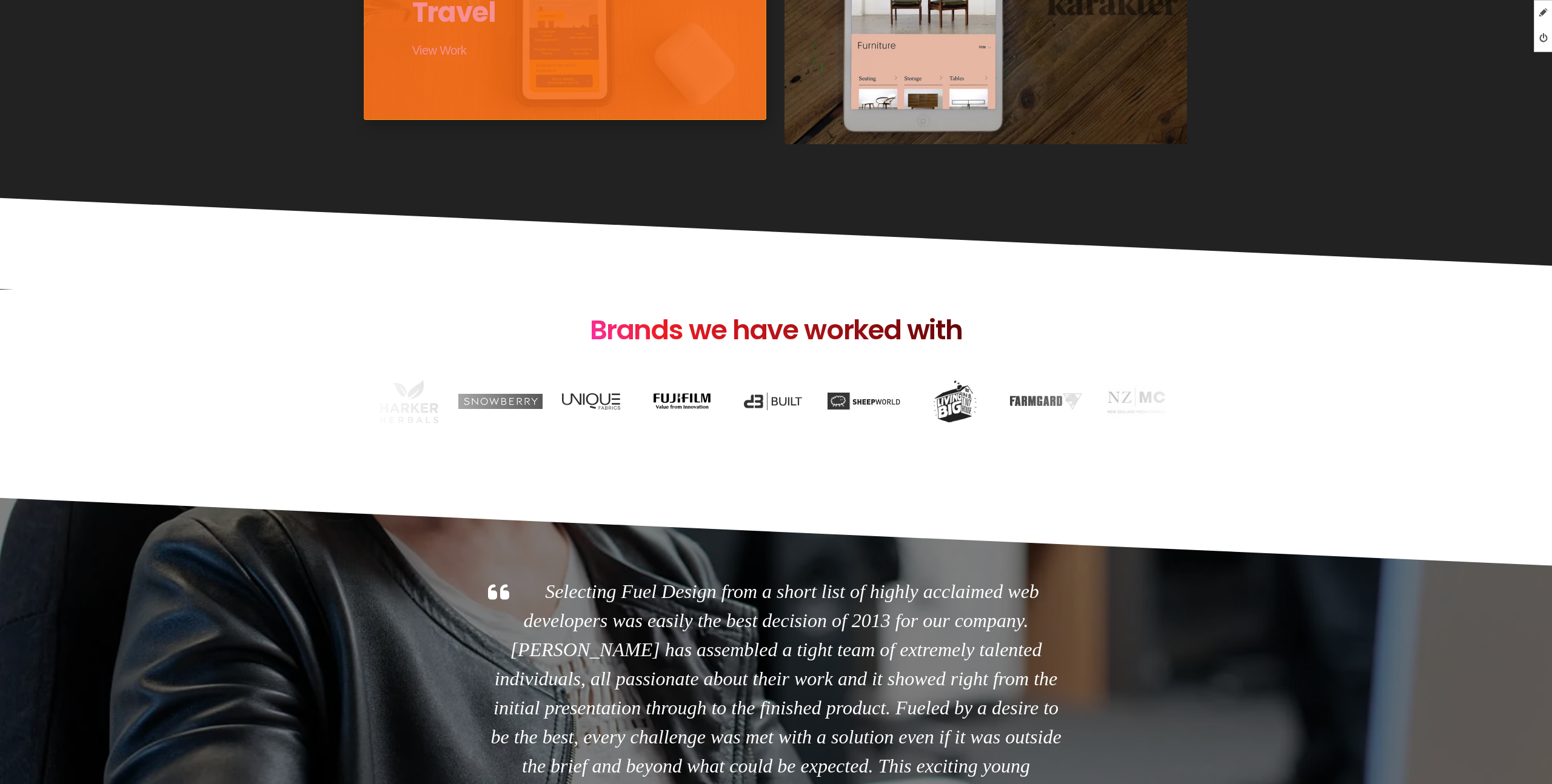
scroll to position [2666, 0]
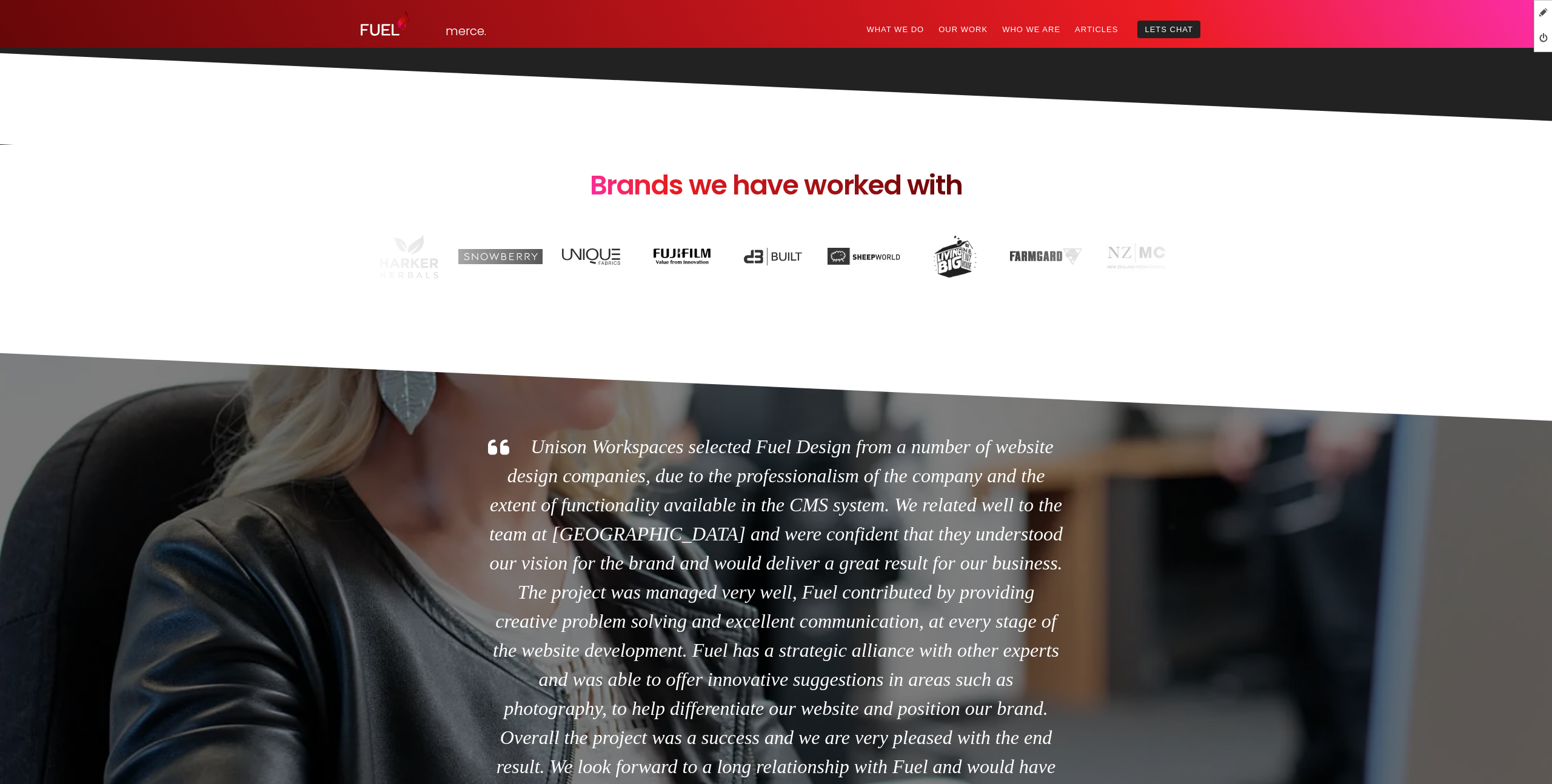
scroll to position [2768, 0]
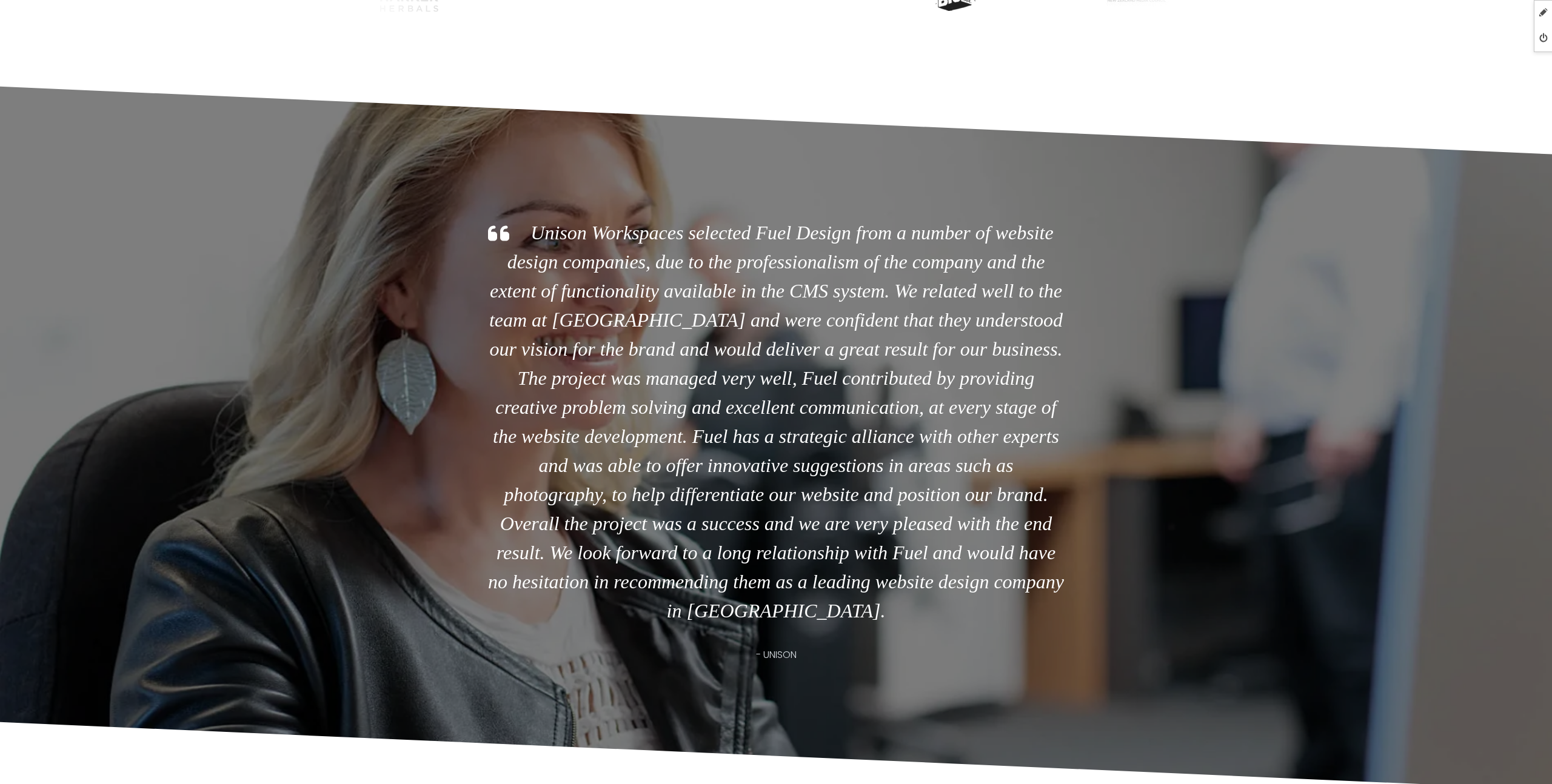
scroll to position [3057, 0]
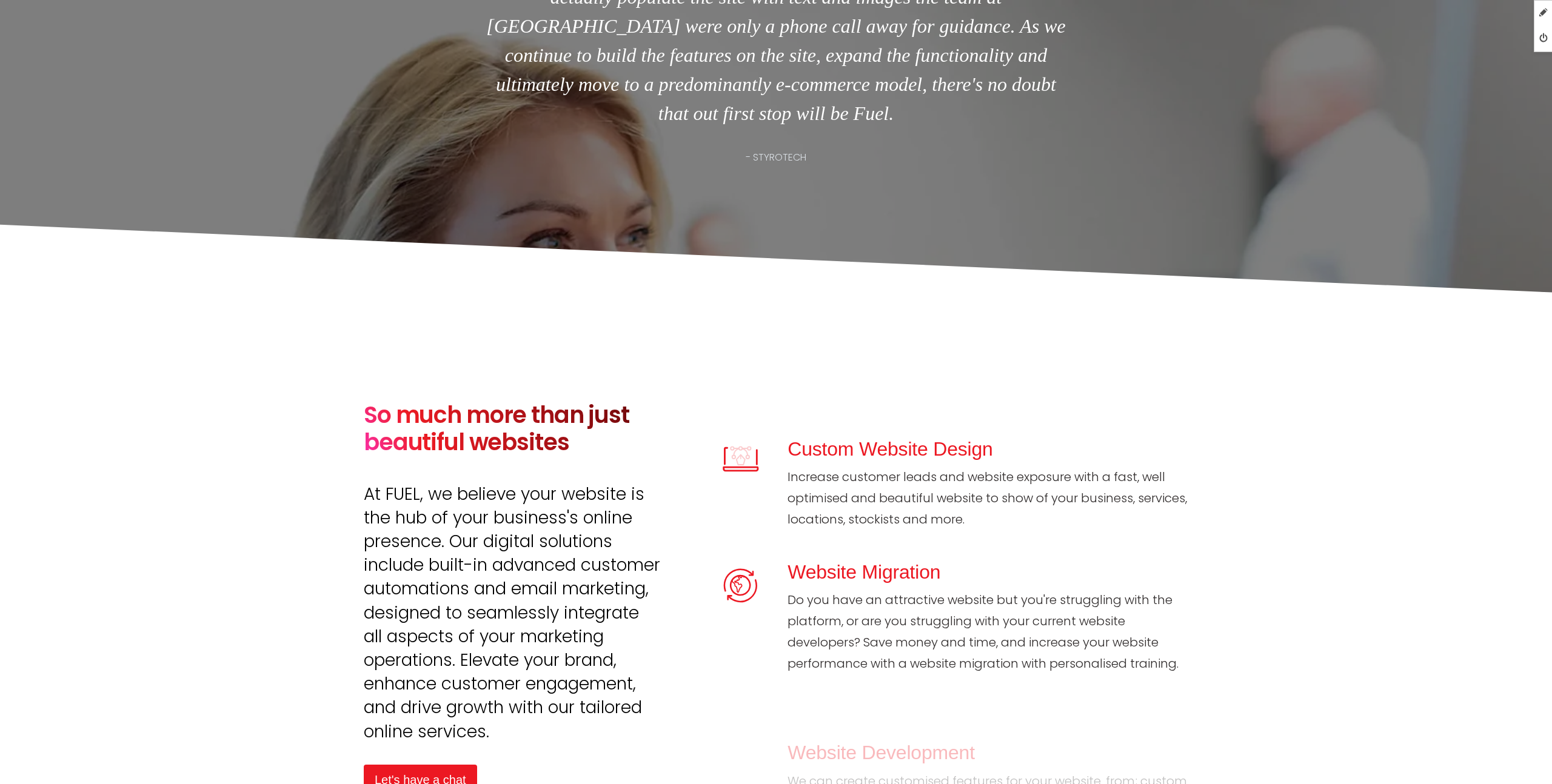
scroll to position [3533, 0]
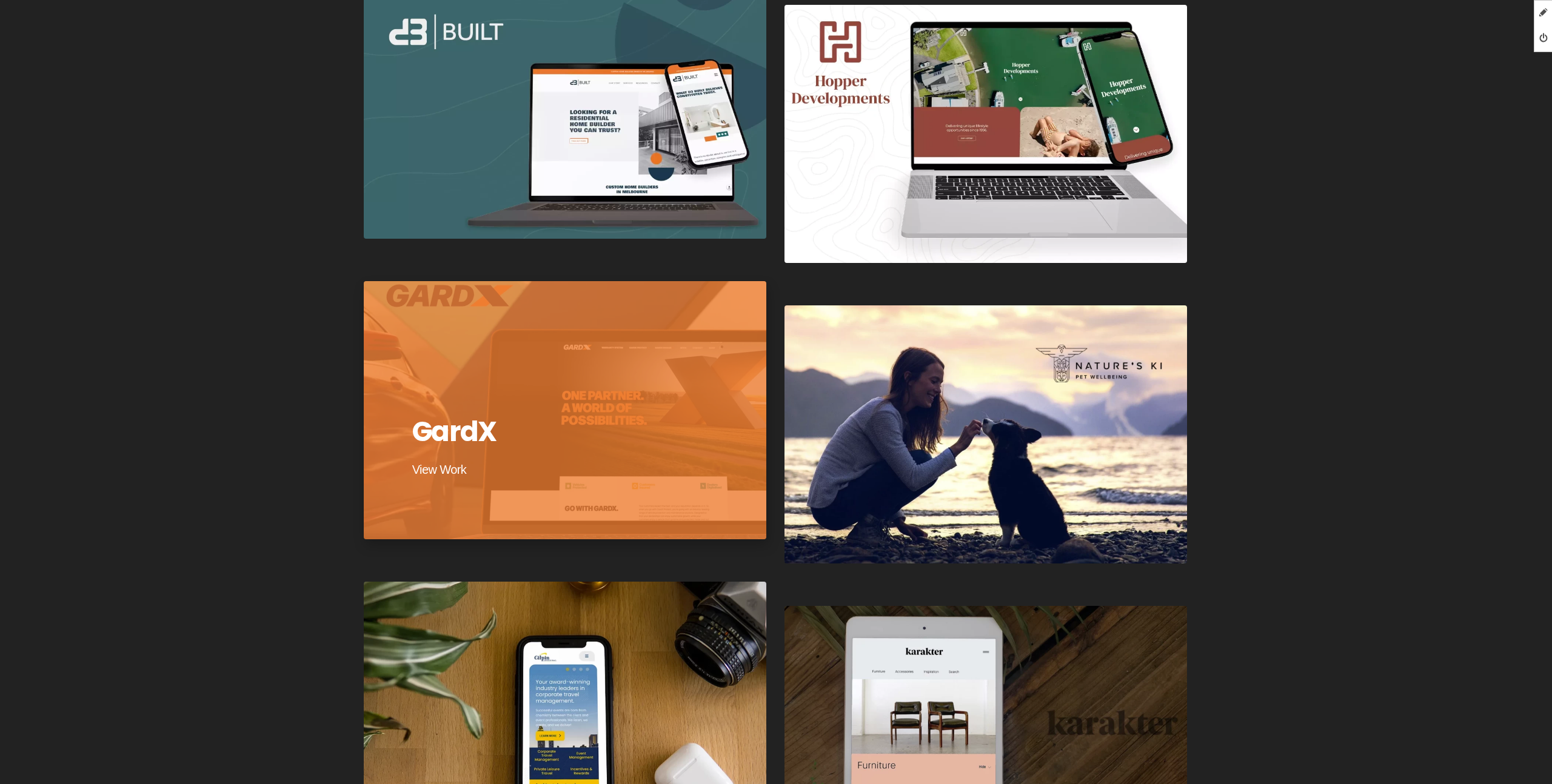
scroll to position [1911, 0]
